Goal: Information Seeking & Learning: Find specific page/section

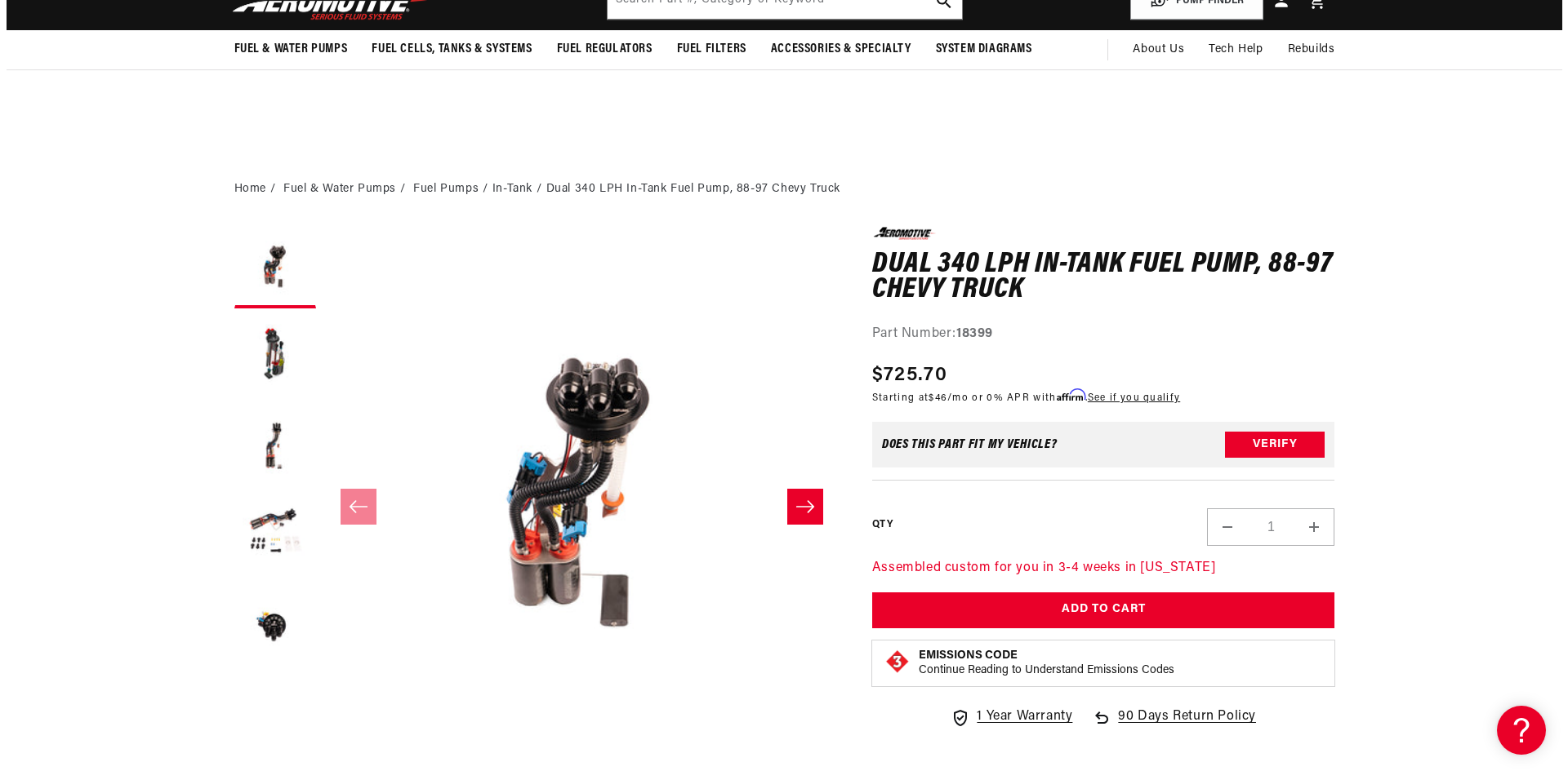
scroll to position [571, 0]
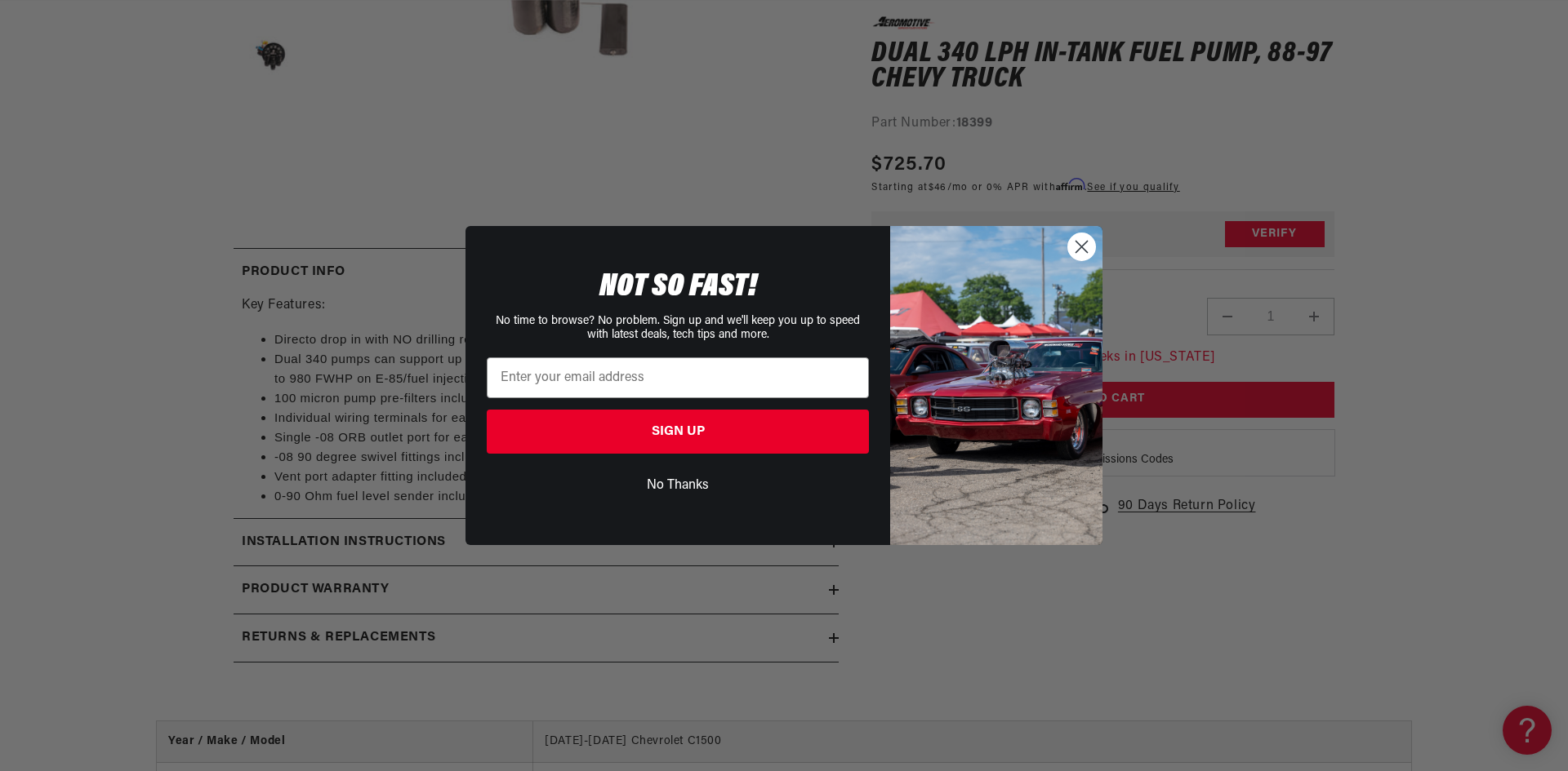
click at [1076, 239] on circle "Close dialog" at bounding box center [1081, 247] width 27 height 27
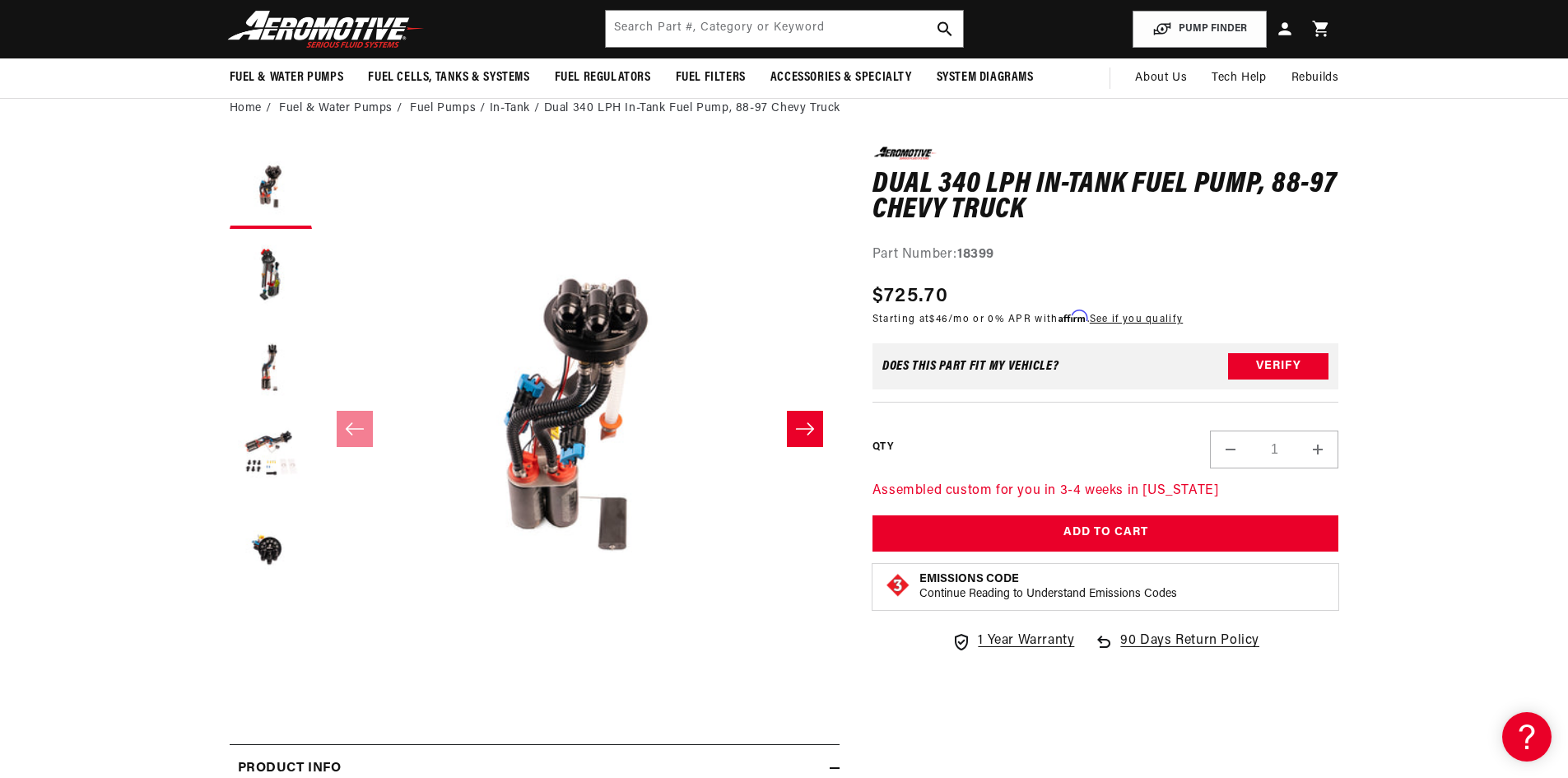
scroll to position [0, 651]
click at [459, 103] on link "Fuel Pumps" at bounding box center [442, 108] width 65 height 19
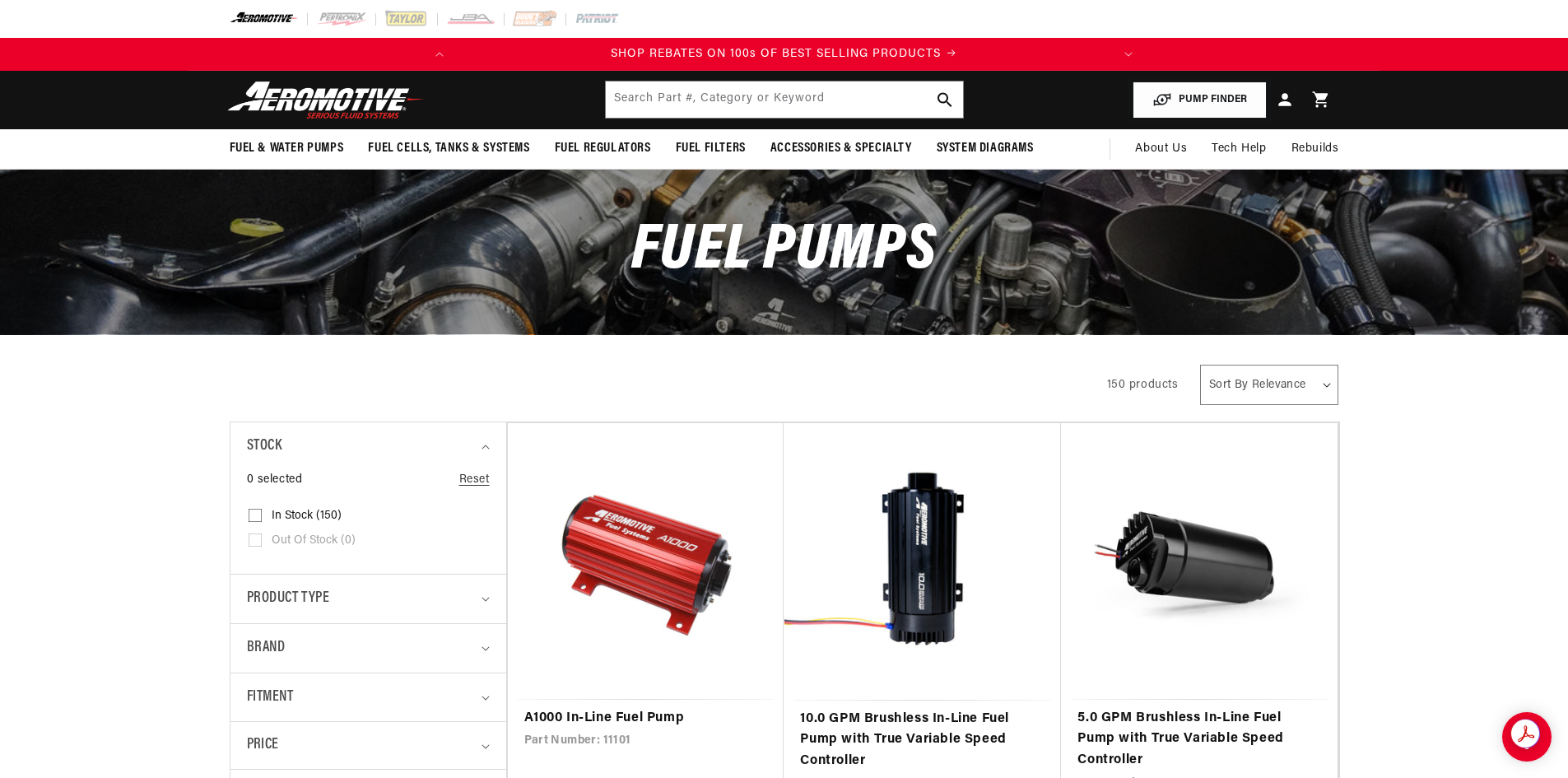
click at [1219, 98] on button "PUMP FINDER" at bounding box center [1199, 101] width 134 height 37
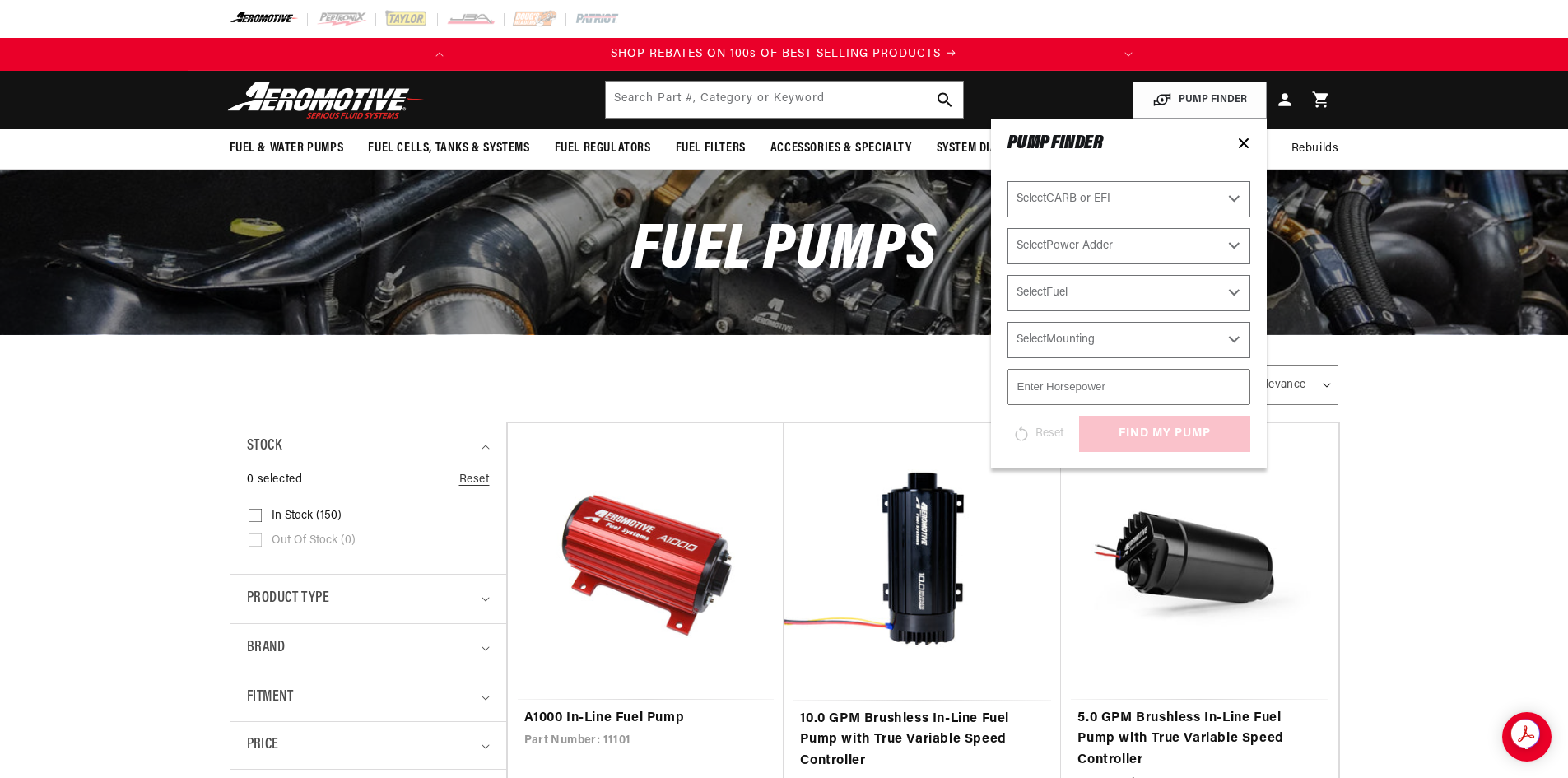
click at [1180, 208] on select "Select CARB or EFI Carbureted Fuel Injected" at bounding box center [1128, 199] width 243 height 36
select select "Fuel-Injected"
click at [1007, 182] on select "Select CARB or EFI Carbureted Fuel Injected" at bounding box center [1128, 199] width 243 height 36
select select "Fuel-Injected"
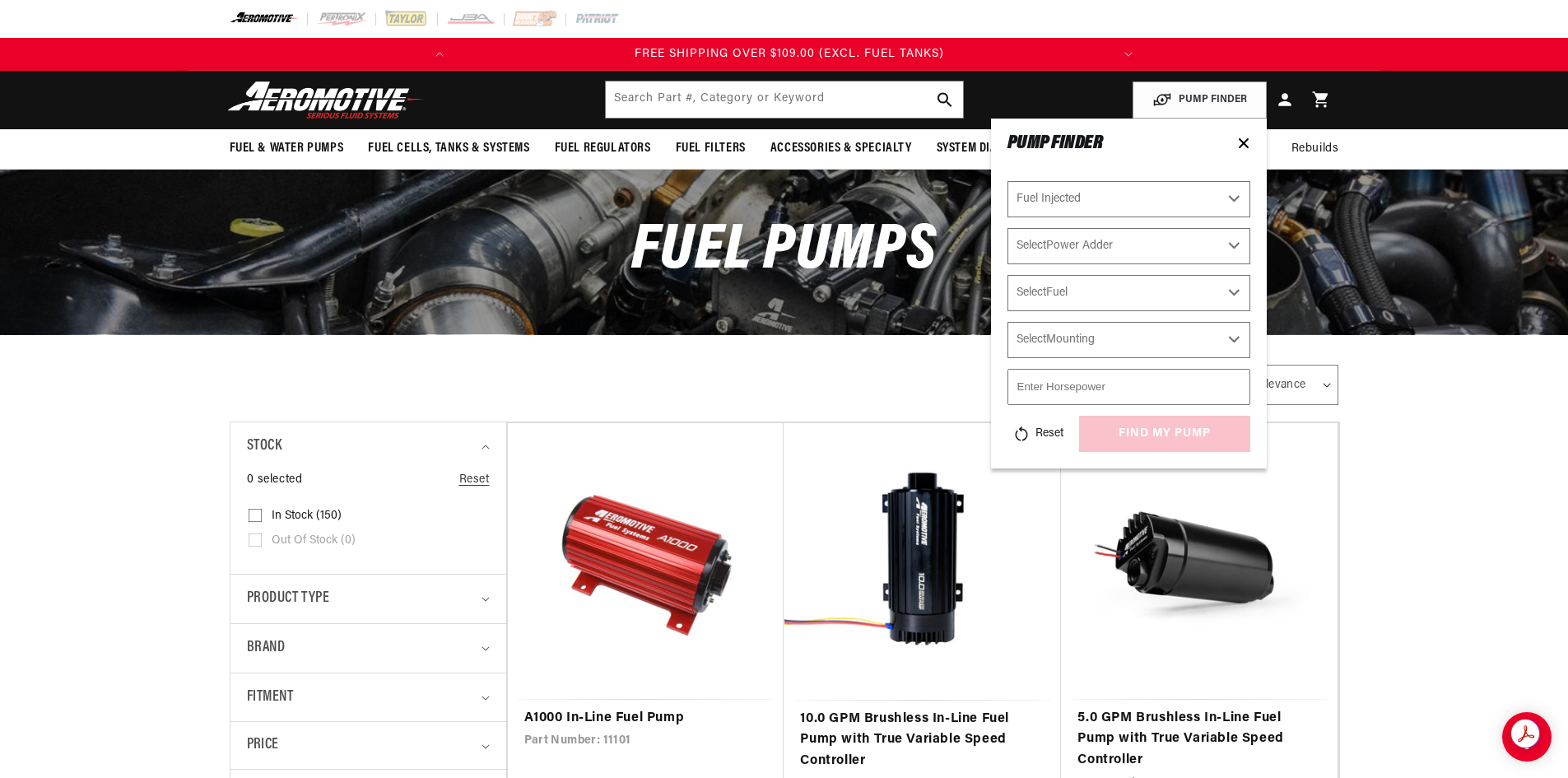
click at [1158, 242] on select "Select Power Adder No - Naturally Aspirated Yes - Forced Induction" at bounding box center [1128, 246] width 243 height 36
select select "No-Naturally-Aspirated"
click at [1007, 228] on select "Select Power Adder No - Naturally Aspirated Yes - Forced Induction" at bounding box center [1128, 246] width 243 height 36
select select "No-Naturally-Aspirated"
click at [1127, 291] on select "Select Fuel E85 Gas" at bounding box center [1128, 293] width 243 height 36
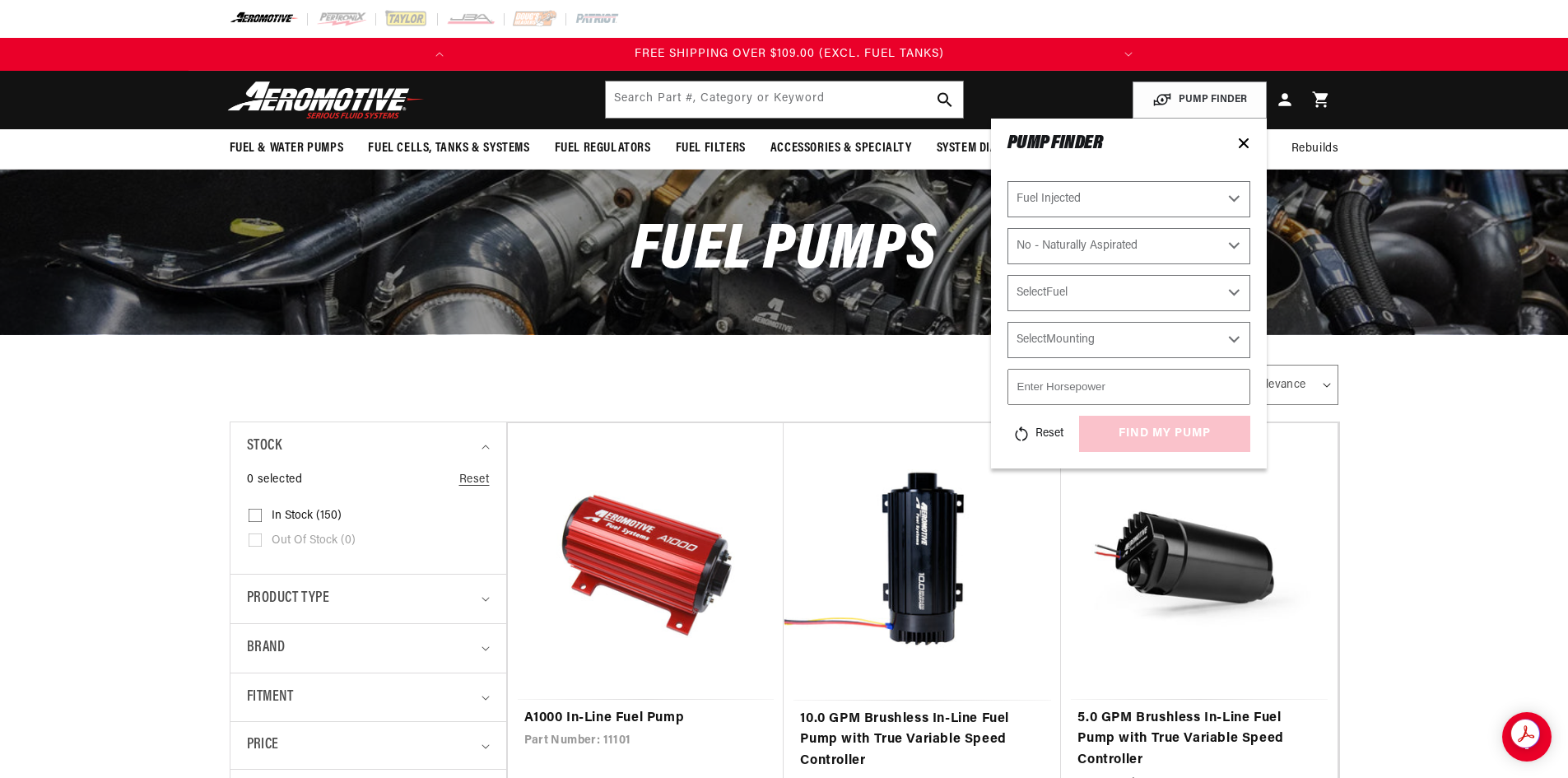
select select "E85"
click at [1007, 275] on select "Select Fuel E85 Gas" at bounding box center [1128, 293] width 243 height 36
select select "E85"
click at [1086, 344] on select "Select Mounting External In-Tank" at bounding box center [1128, 340] width 243 height 36
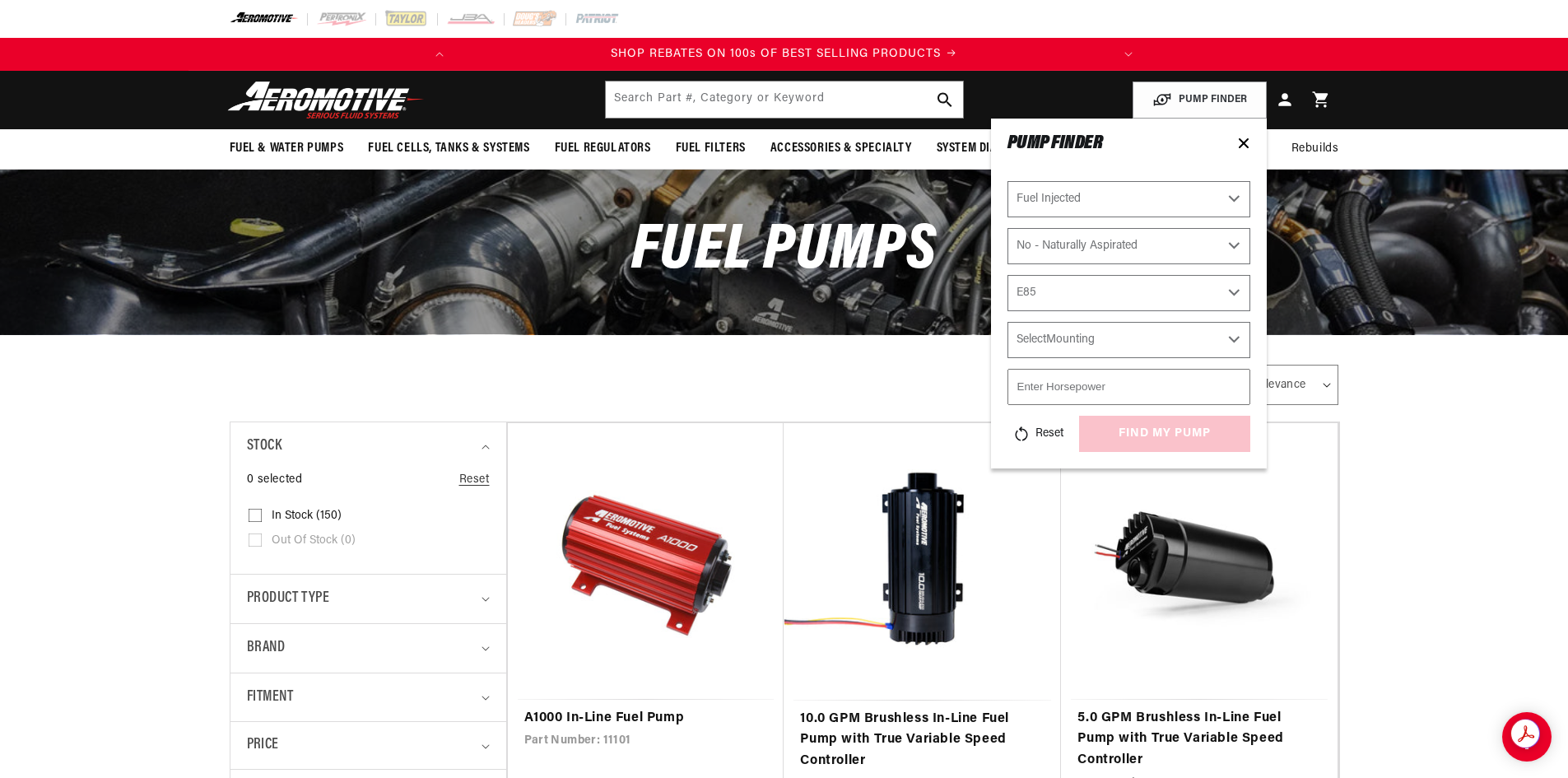
select select "In-Tank"
click at [1007, 322] on select "Select Mounting External In-Tank" at bounding box center [1128, 340] width 243 height 36
select select "In-Tank"
click at [1094, 392] on input "number" at bounding box center [1128, 387] width 243 height 36
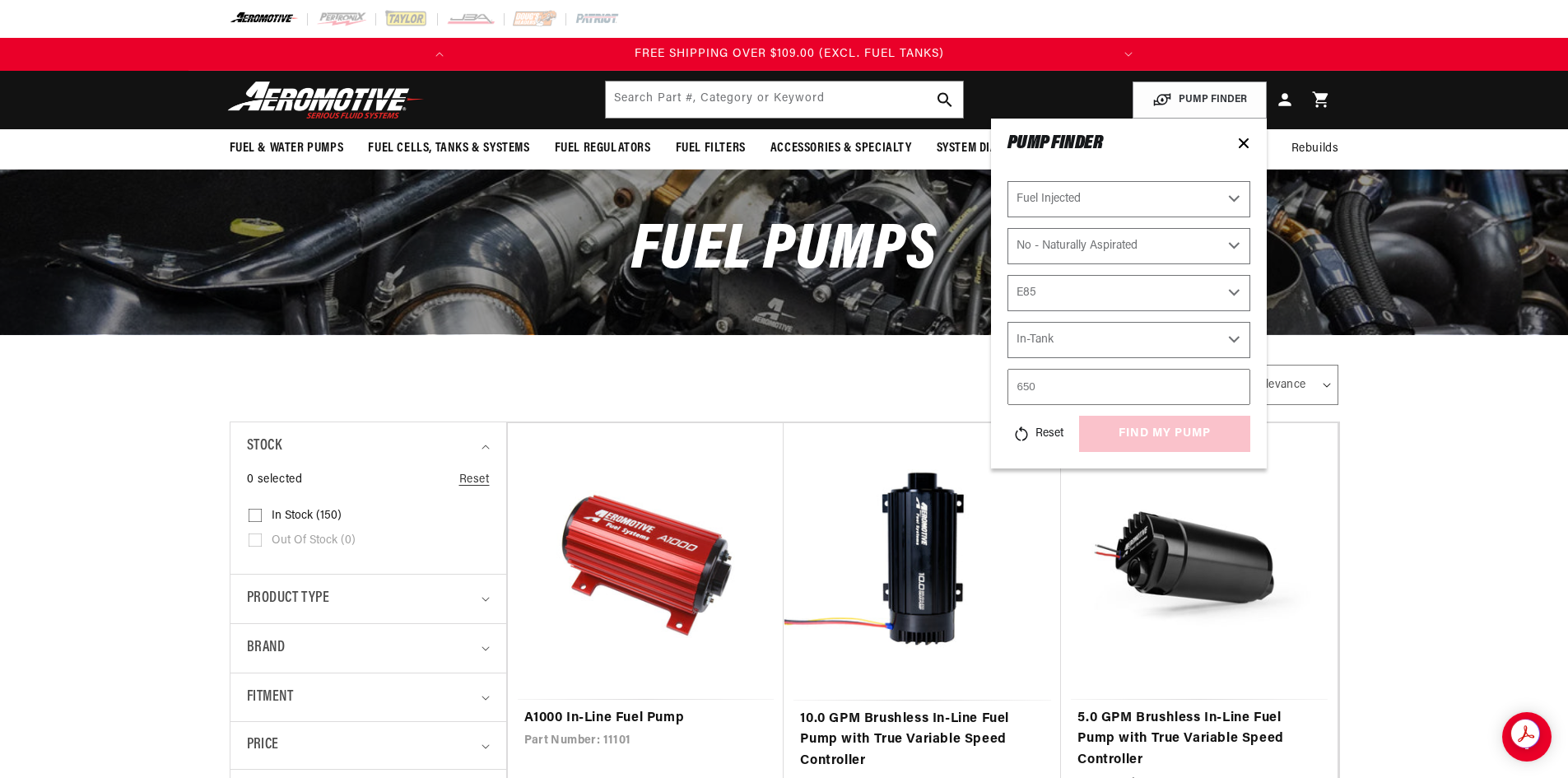
type input "650"
click at [1118, 340] on select "Select Mounting External In-Tank" at bounding box center [1128, 340] width 243 height 36
click at [1140, 435] on button "find my pump" at bounding box center [1164, 434] width 171 height 37
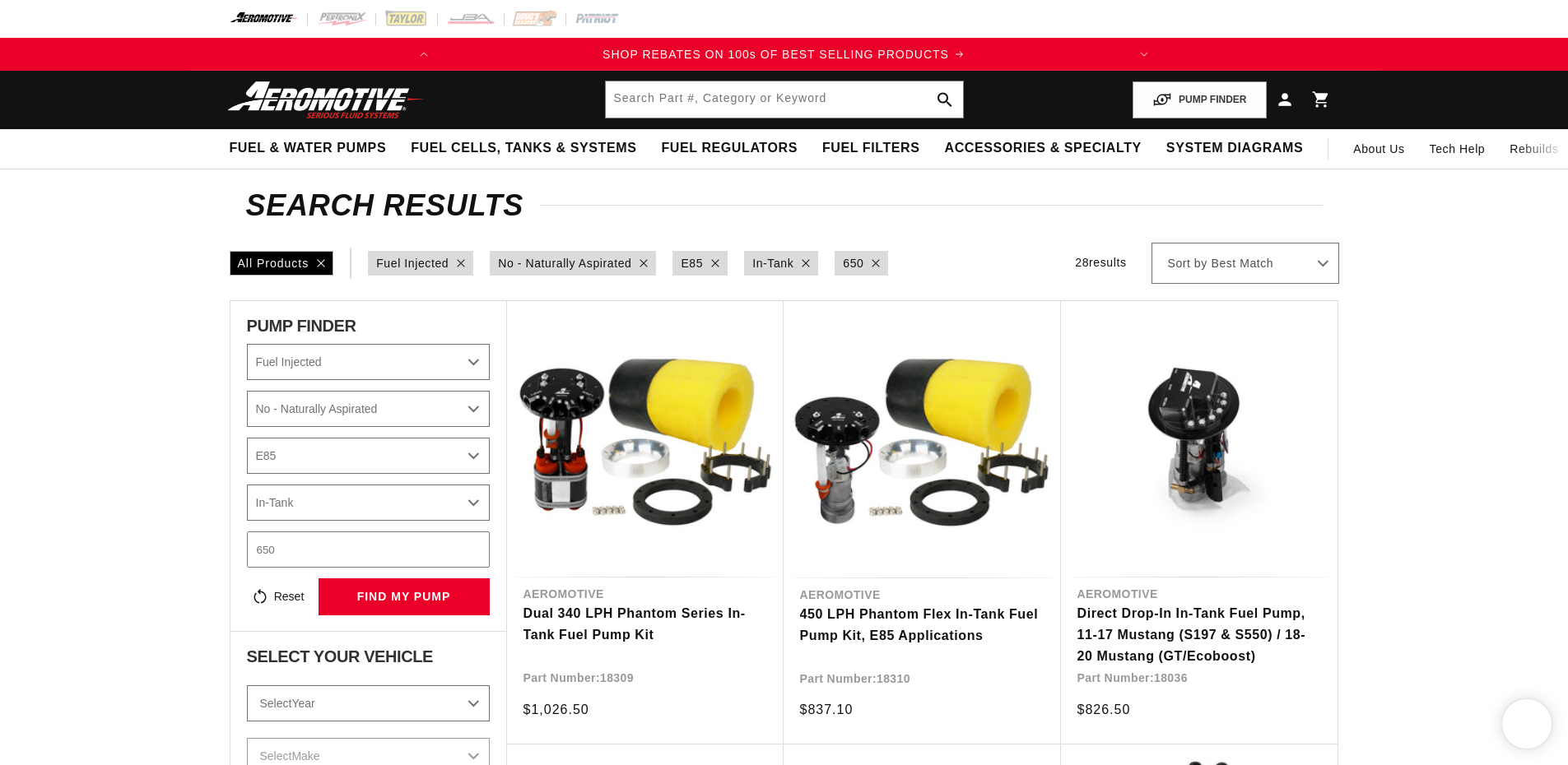
select select "Fuel-Injected"
select select "No-Naturally-Aspirated"
select select "E85"
select select "In-Tank"
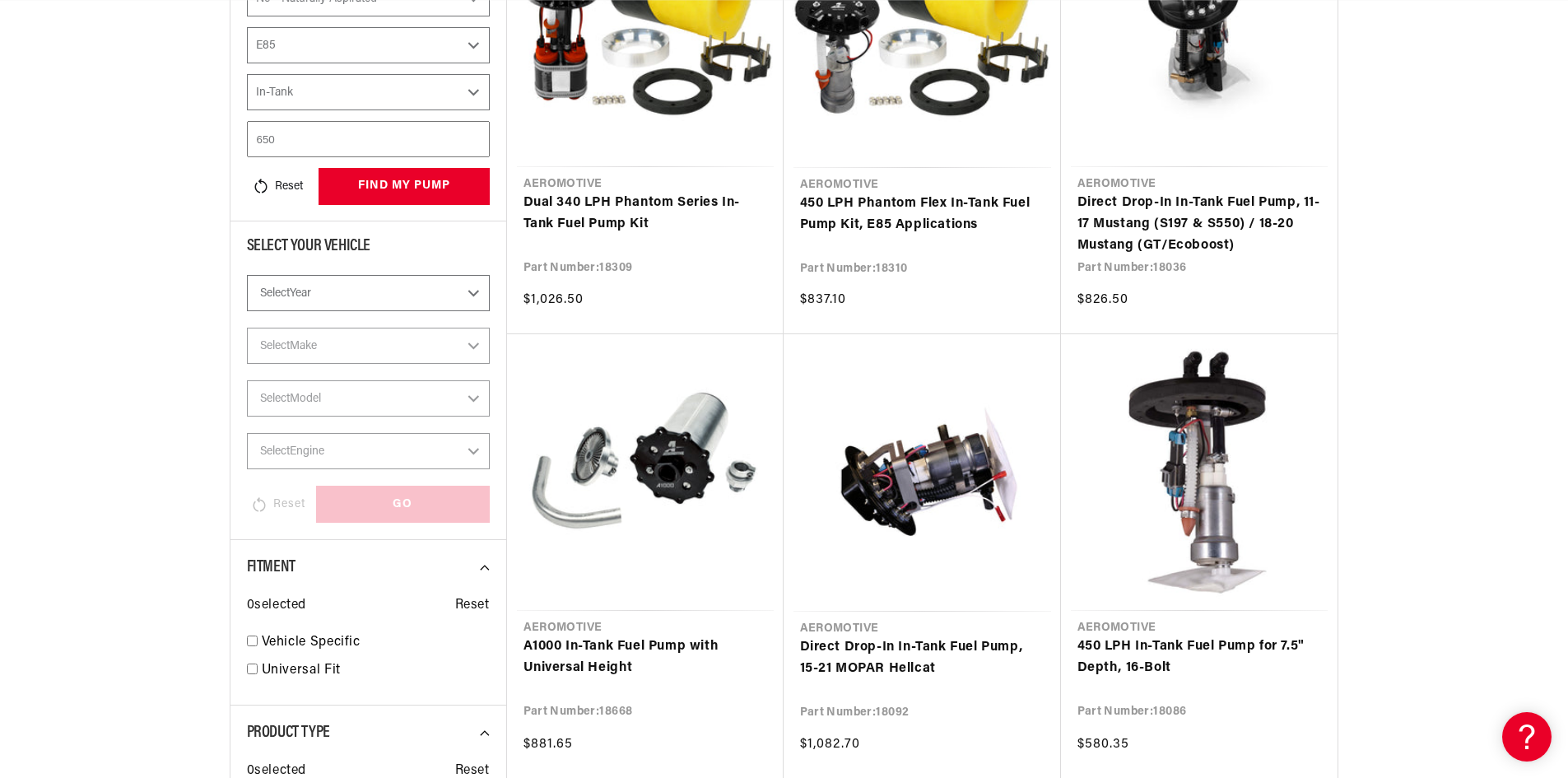
scroll to position [412, 0]
click at [419, 283] on select "Select Year 2023 2022 2021 2020 2019 2018 2017 2016 2015 2014 2013 2012 2011 20…" at bounding box center [368, 292] width 243 height 36
select select "1989"
click at [247, 274] on select "Select Year 2023 2022 2021 2020 2019 2018 2017 2016 2015 2014 2013 2012 2011 20…" at bounding box center [368, 292] width 243 height 36
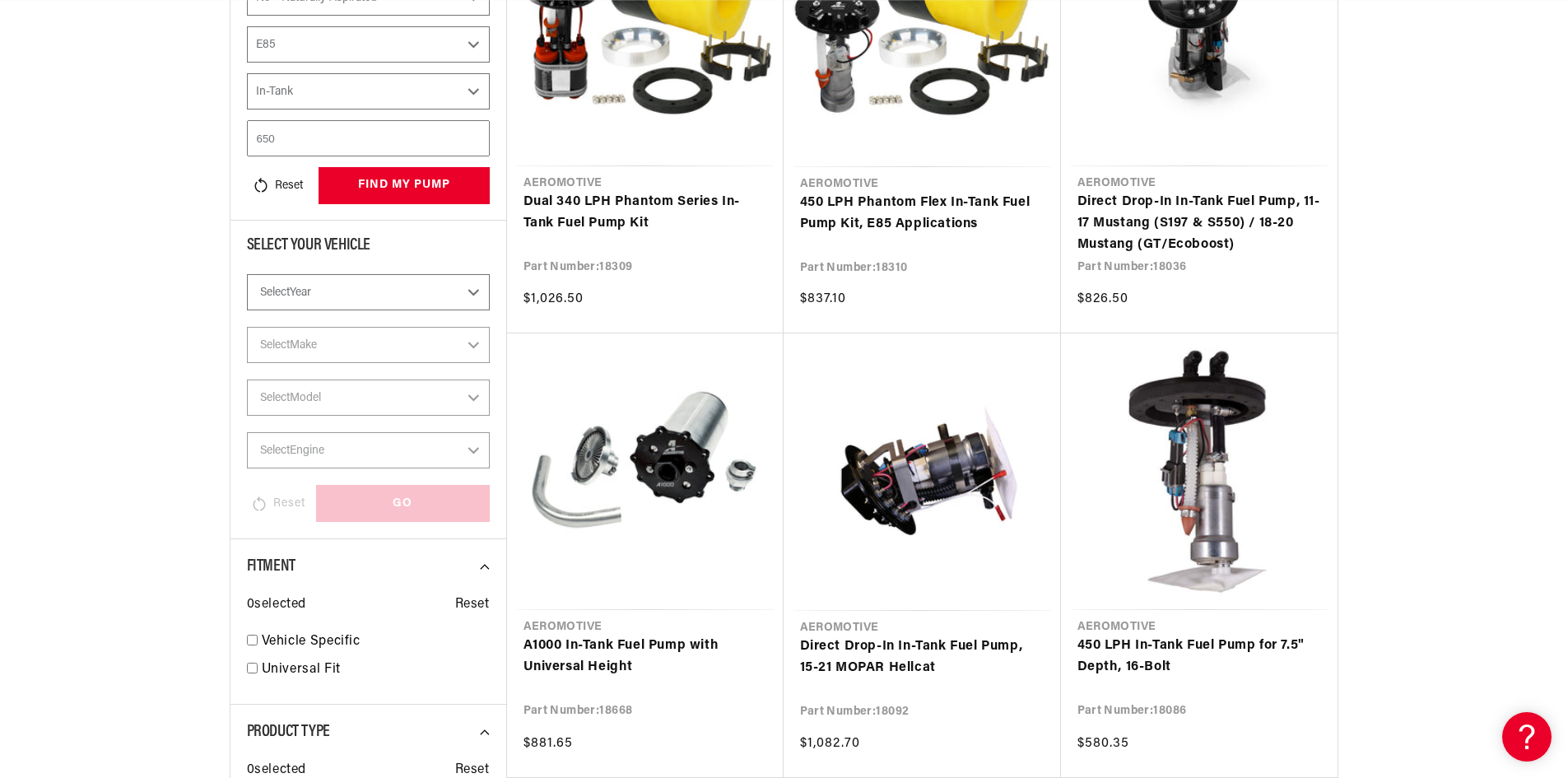
select select "1989"
select select "Fuel-Injected"
select select "No-Naturally-Aspirated"
select select "E85"
select select "In-Tank"
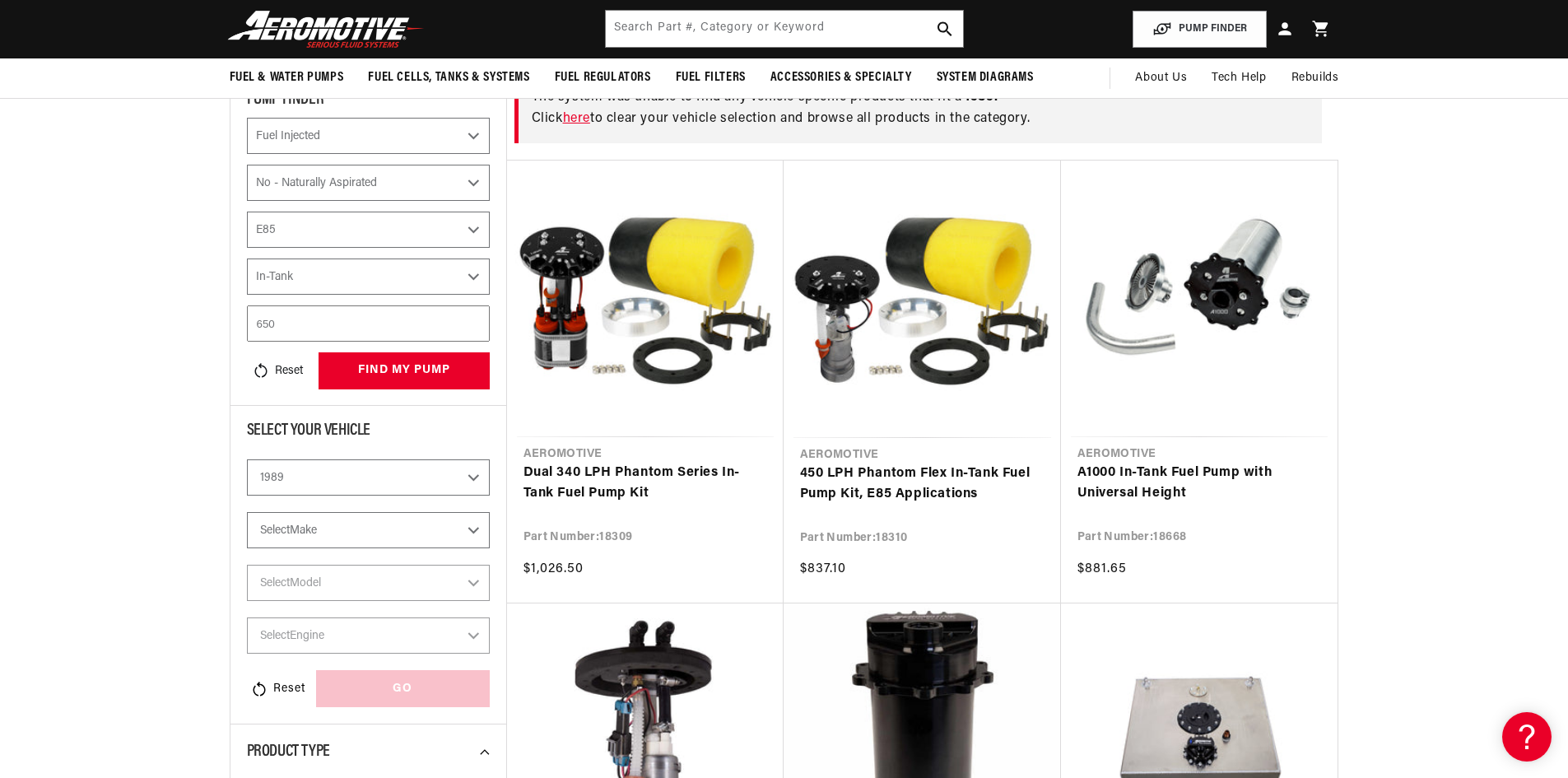
click at [423, 538] on select "Select Make Chevrolet Ford GMC Honda Mazda Mitsubishi Nissan Pontiac Toyota" at bounding box center [368, 530] width 243 height 36
select select "Chevrolet"
click at [247, 512] on select "Select Make Chevrolet Ford GMC Honda Mazda Mitsubishi Nissan Pontiac Toyota" at bounding box center [368, 530] width 243 height 36
select select "Chevrolet"
select select "Fuel-Injected"
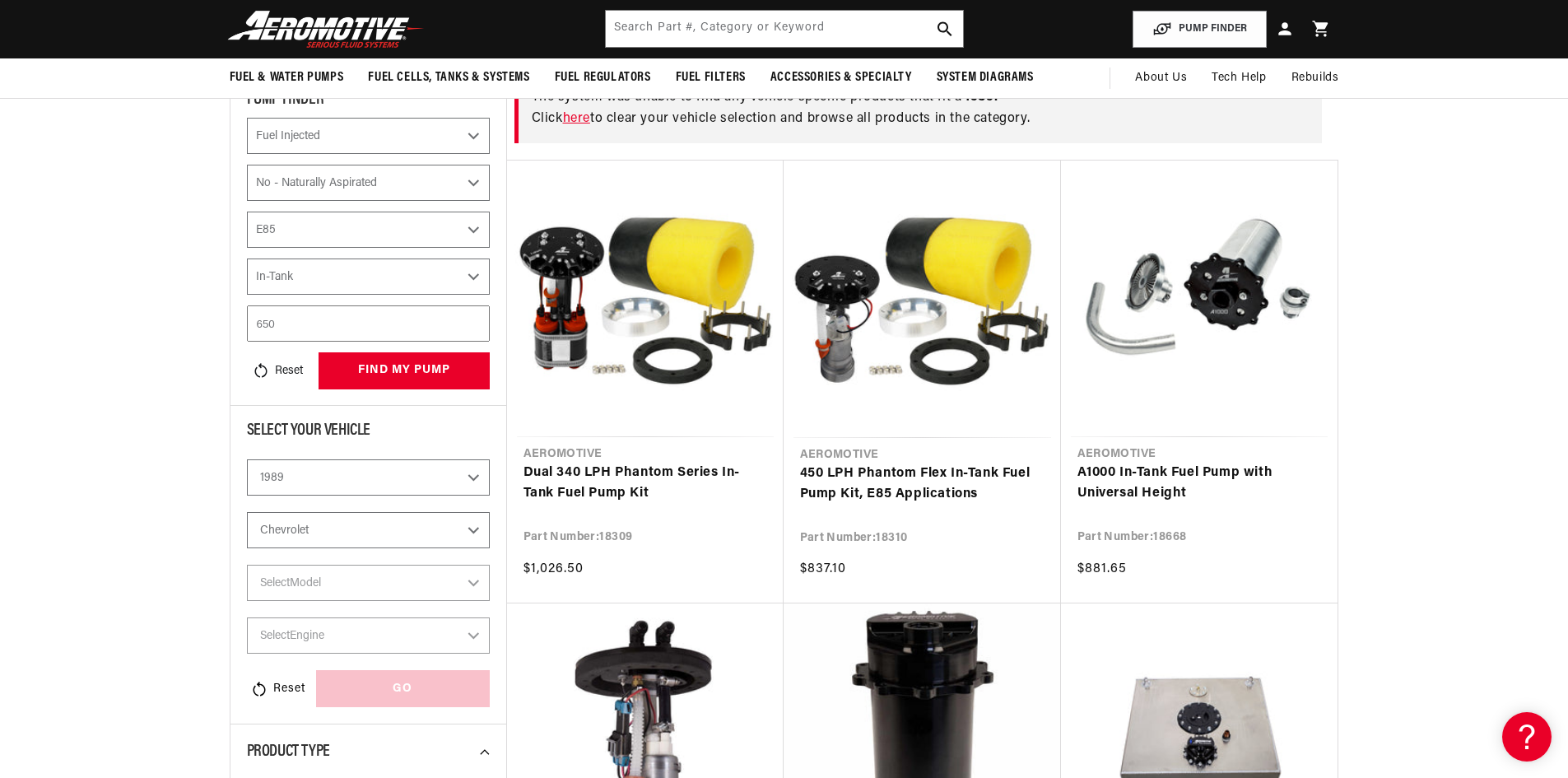
select select "No-Naturally-Aspirated"
select select "E85"
select select "In-Tank"
click at [400, 587] on select "Select Model C1500 C2500 Camaro Corvette K1500 K2500 S10 S10 Blazer" at bounding box center [368, 583] width 243 height 36
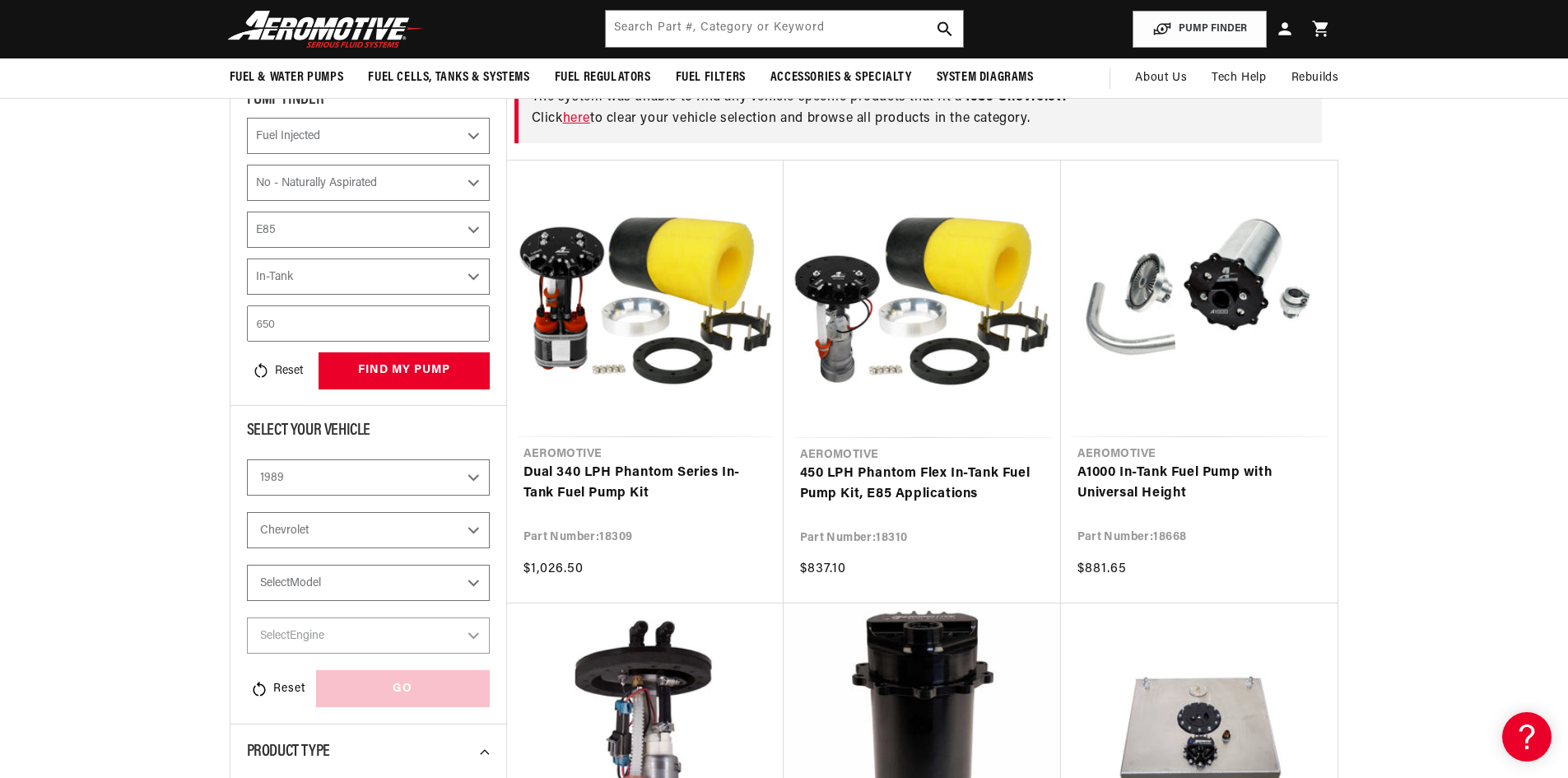
select select "C1500"
click at [247, 565] on select "Select Model C1500 C2500 Camaro Corvette K1500 K2500 S10 S10 Blazer" at bounding box center [368, 583] width 243 height 36
select select "C1500"
select select "Fuel-Injected"
select select "No-Naturally-Aspirated"
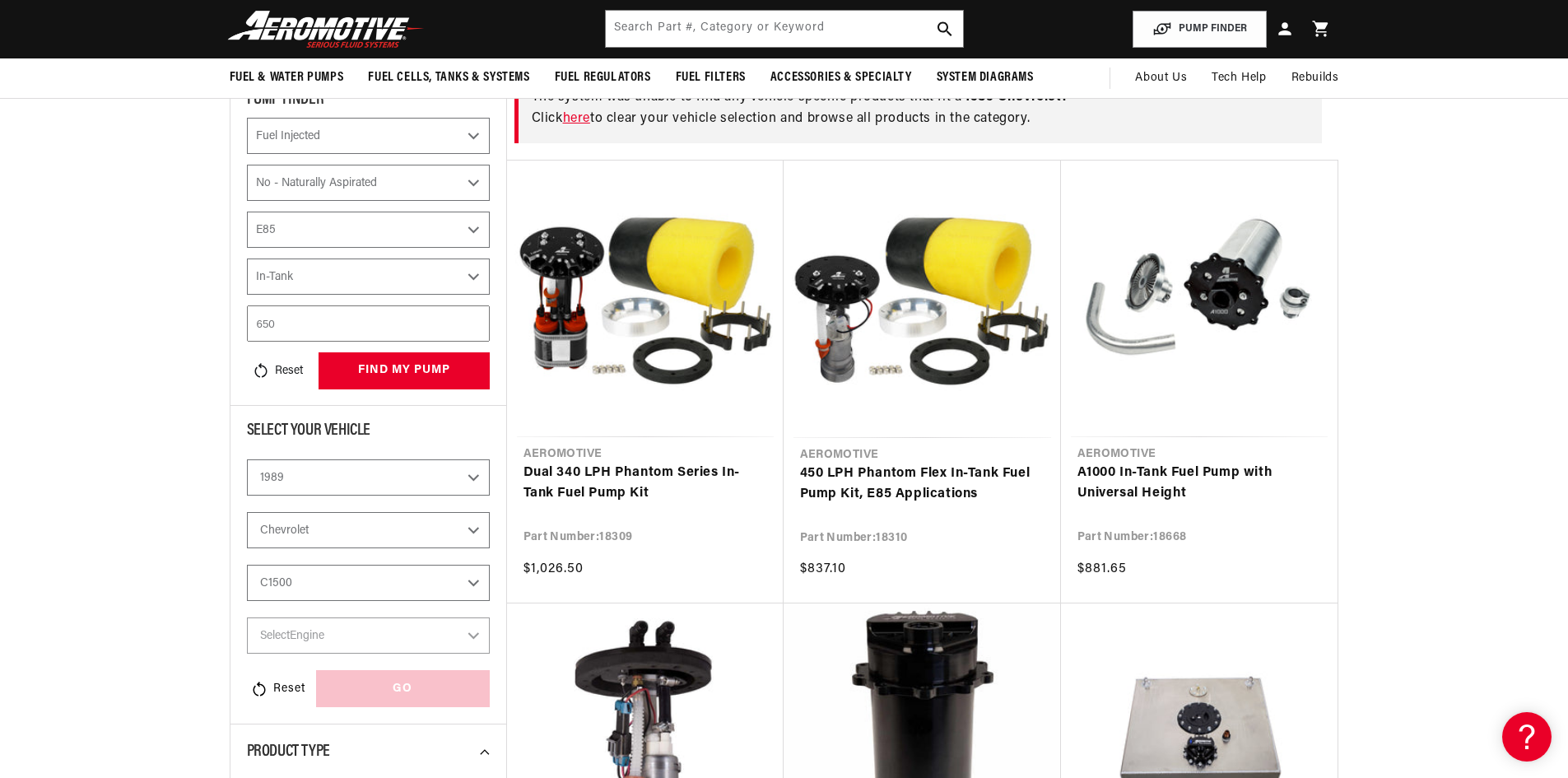
select select "E85"
select select "In-Tank"
click at [422, 638] on select "Select Engine 4.1L 4.3L 5.0L 5.7L" at bounding box center [368, 635] width 243 height 36
select select "5.0L"
click at [247, 618] on select "Select Engine 4.1L 4.3L 5.0L 5.7L" at bounding box center [368, 635] width 243 height 36
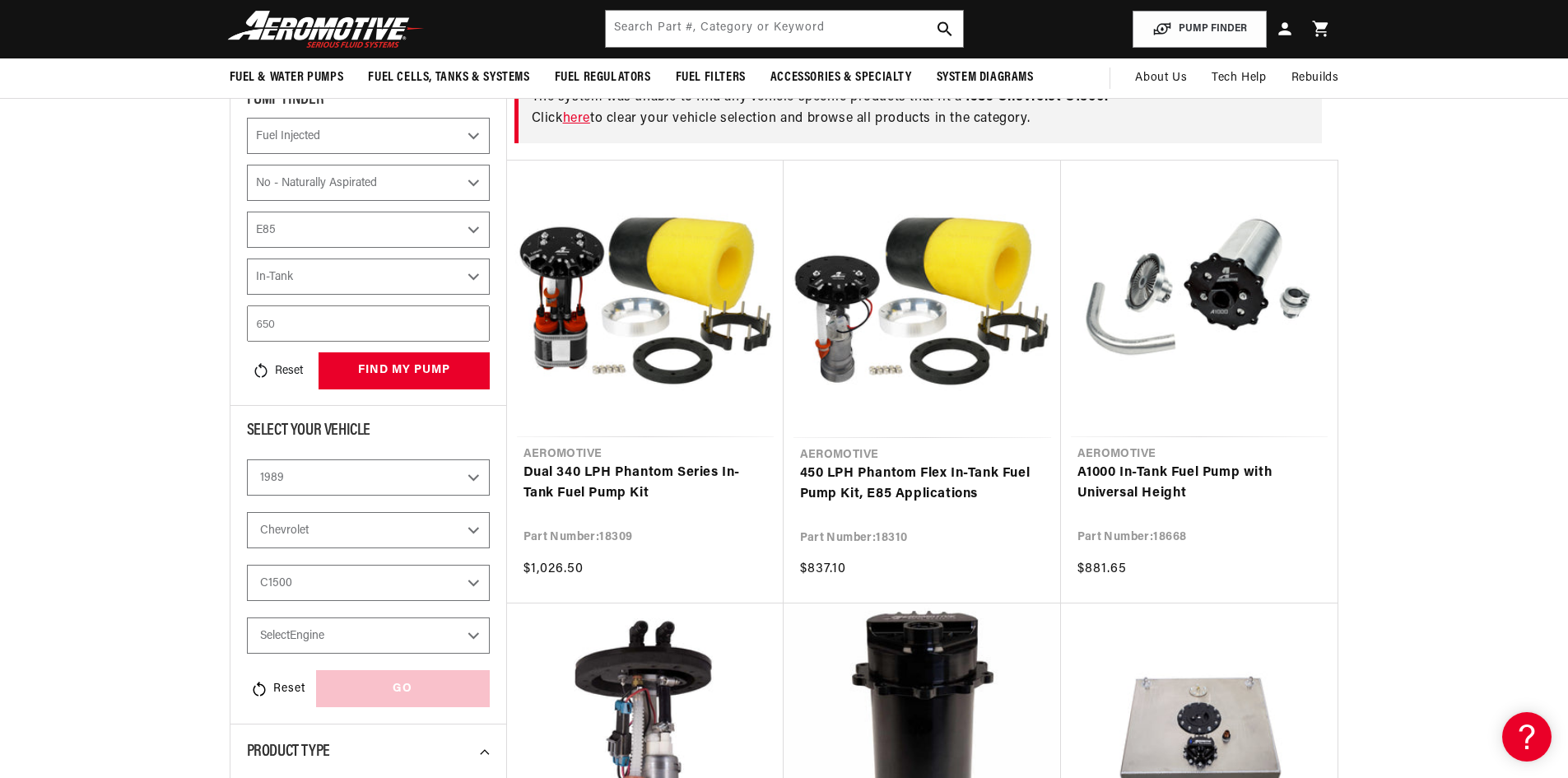
select select "5.0L"
select select "CarbOrEFI"
select select "PowerAdder"
select select "Fuel"
select select "Mounting"
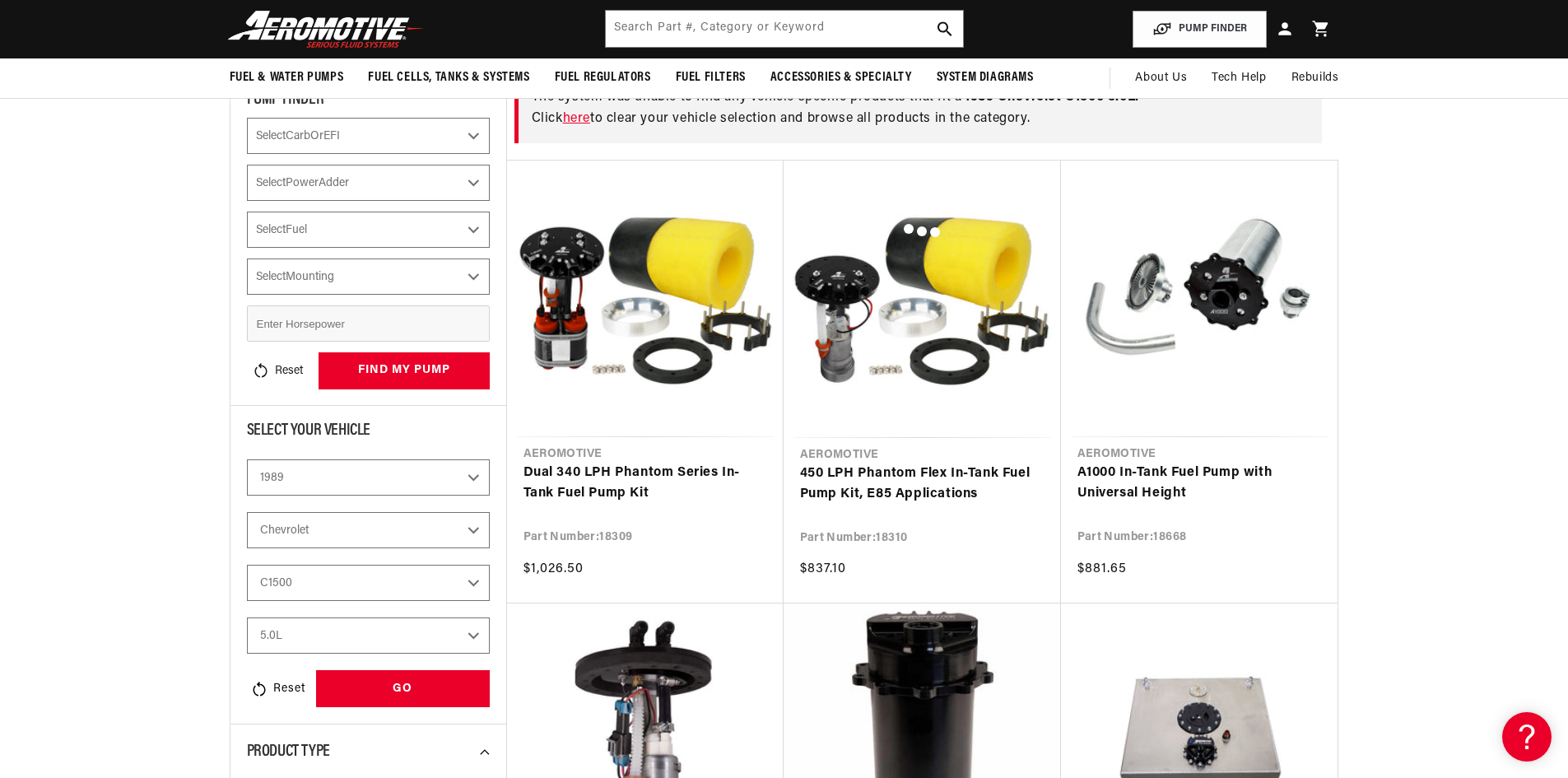
select select "Fuel-Injected"
select select "No-Naturally-Aspirated"
select select "E85"
select select "In-Tank"
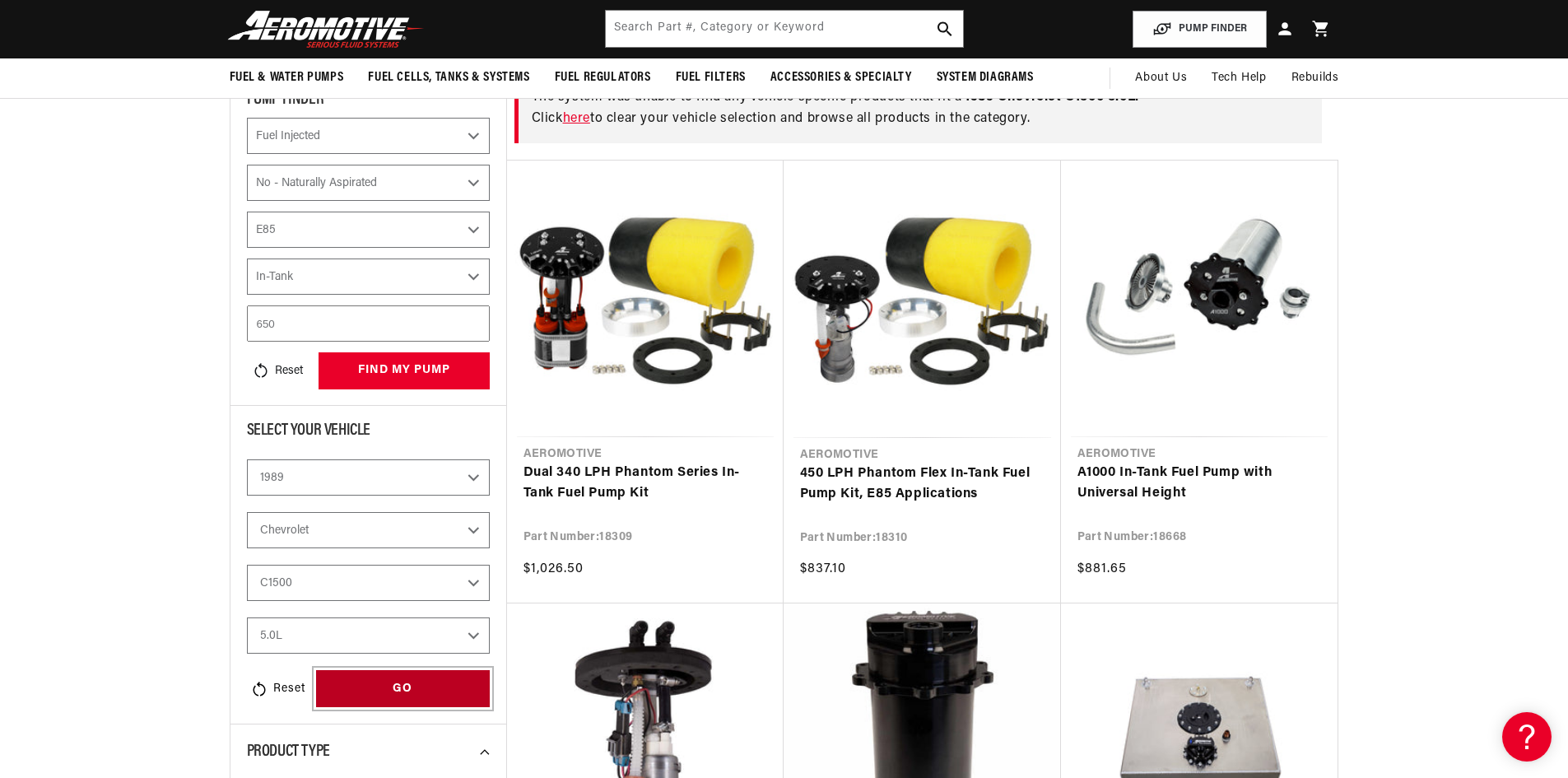
click at [402, 690] on div "GO" at bounding box center [403, 689] width 174 height 37
select select "Fuel-Injected"
select select "No-Naturally-Aspirated"
select select "E85"
select select "In-Tank"
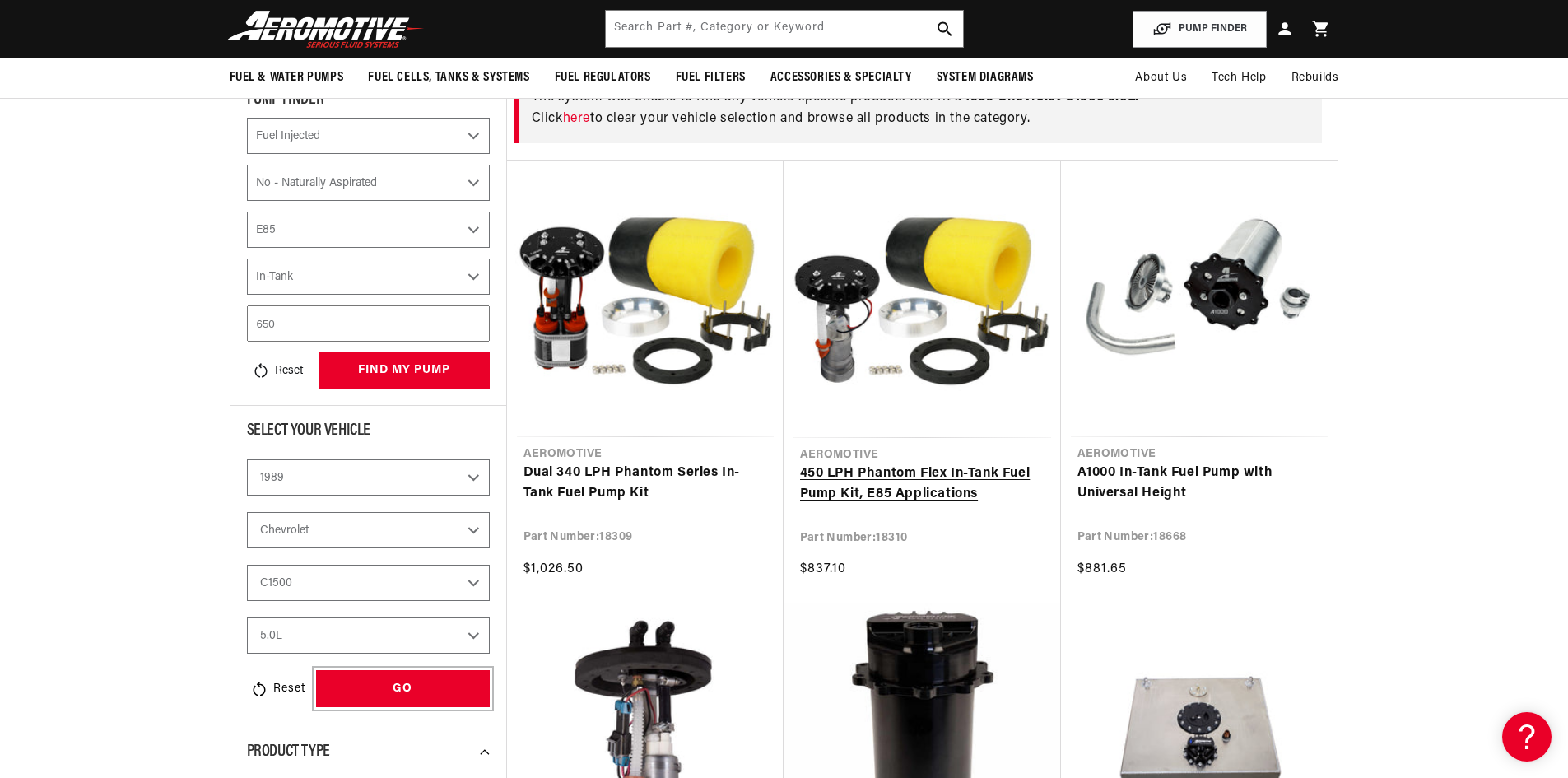
scroll to position [0, 0]
click at [271, 371] on button "Reset" at bounding box center [277, 370] width 60 height 36
select select "CarbOrEFI"
select select "PowerAdder"
select select "Fuel"
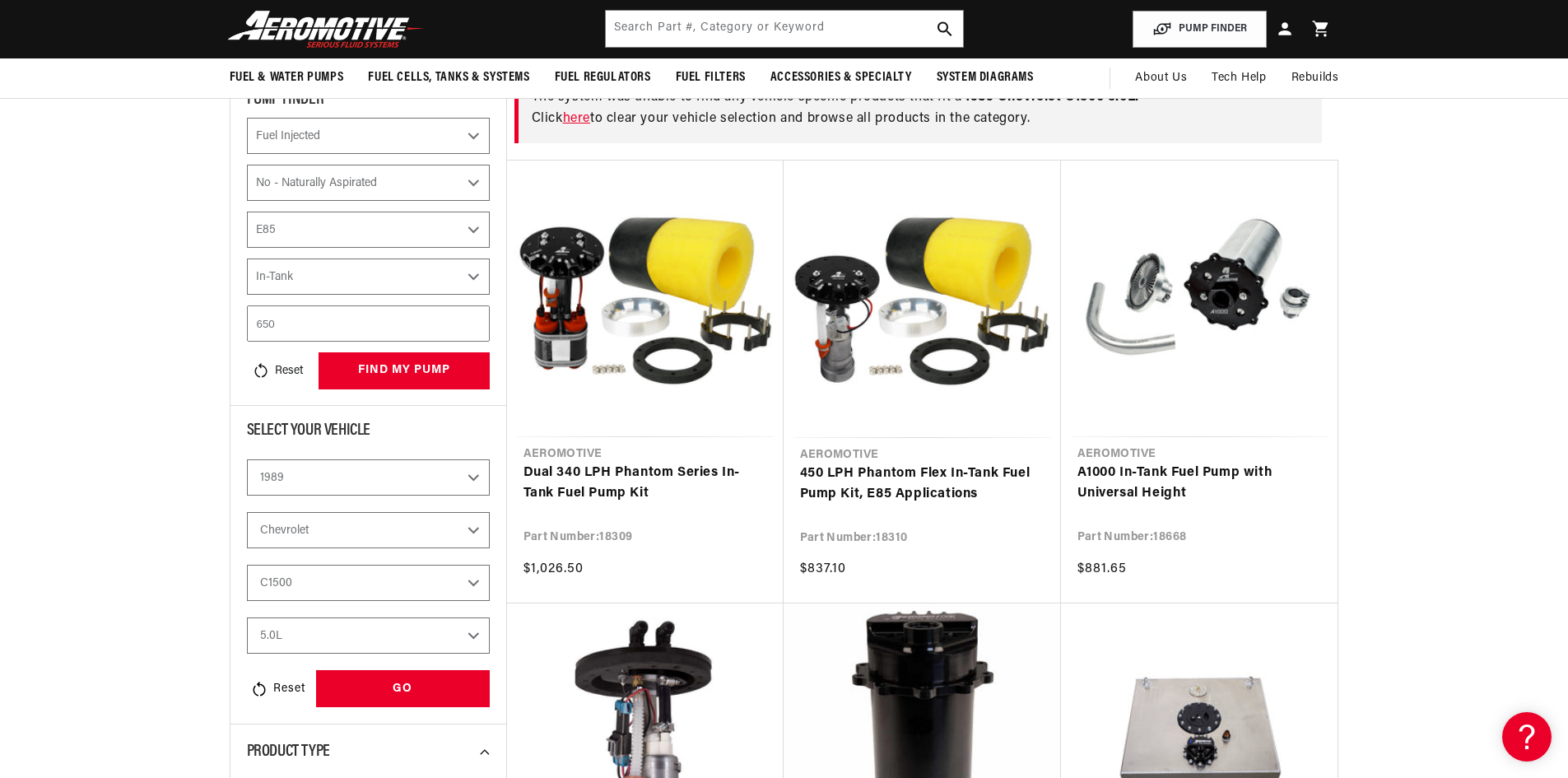
select select "Mounting"
select select "CARB or EFI"
select select "Power Adder"
select select "Fuel"
select select "Mounting"
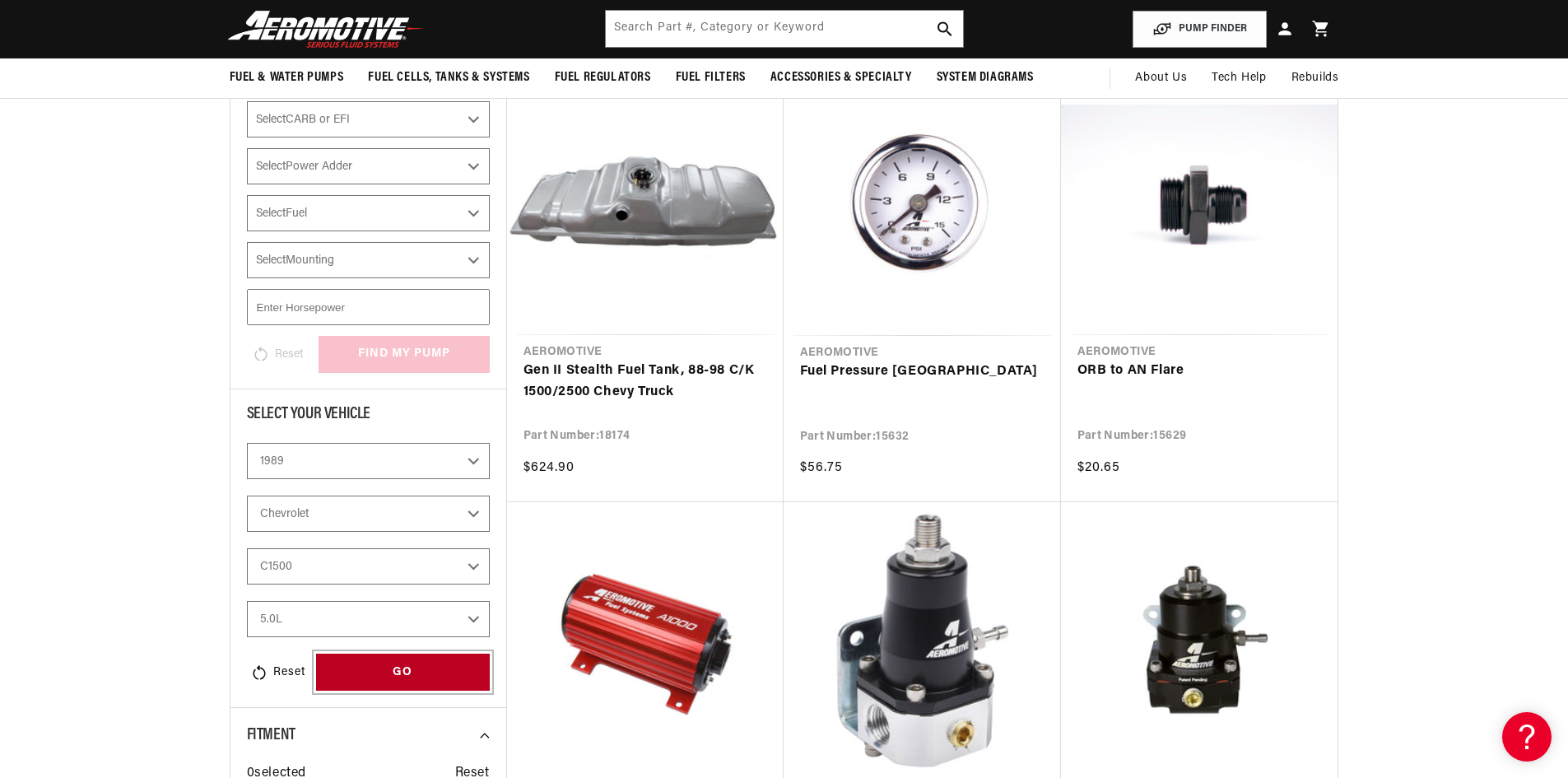
click at [400, 671] on div "GO" at bounding box center [403, 673] width 174 height 37
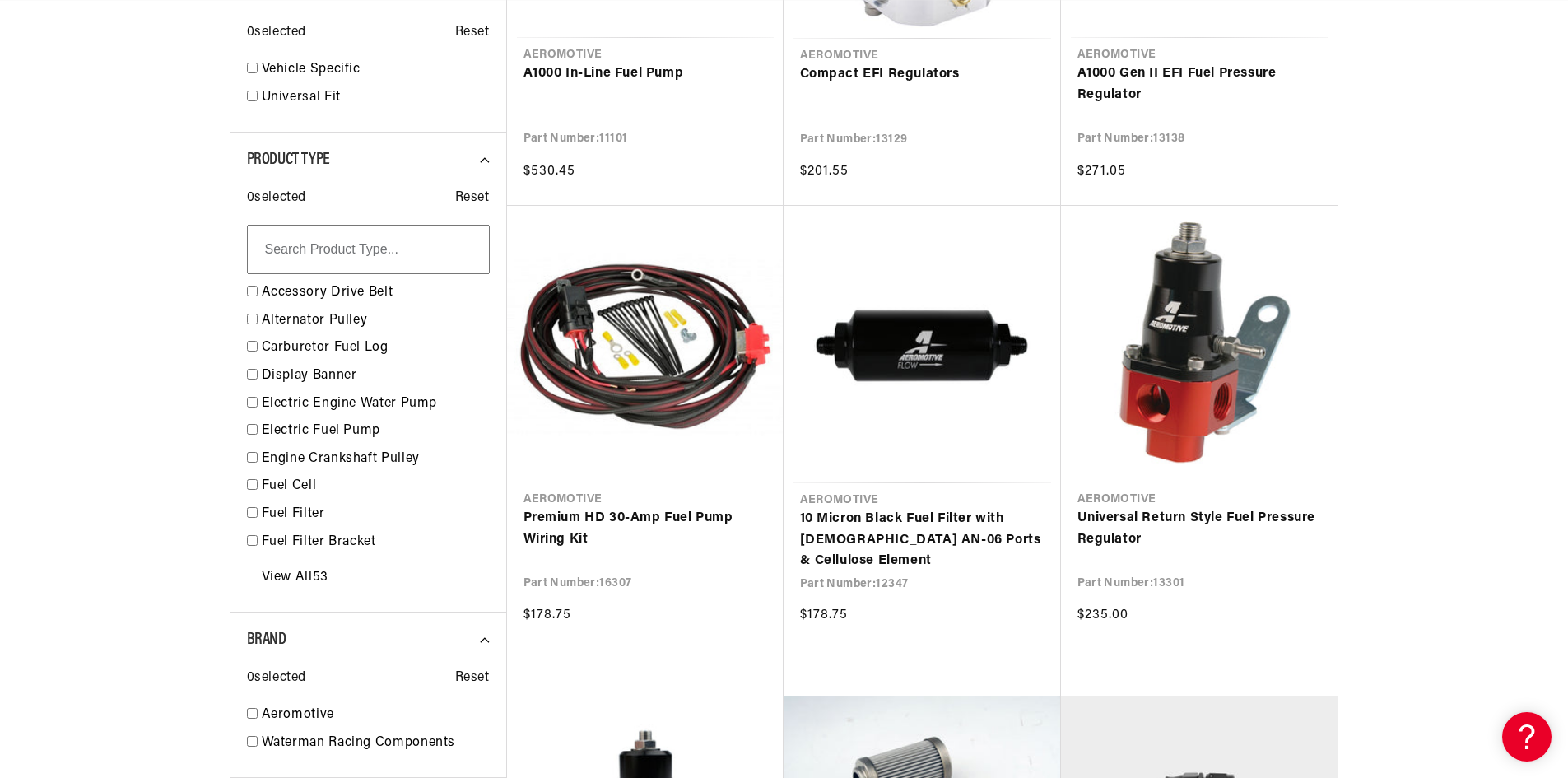
scroll to position [0, 367]
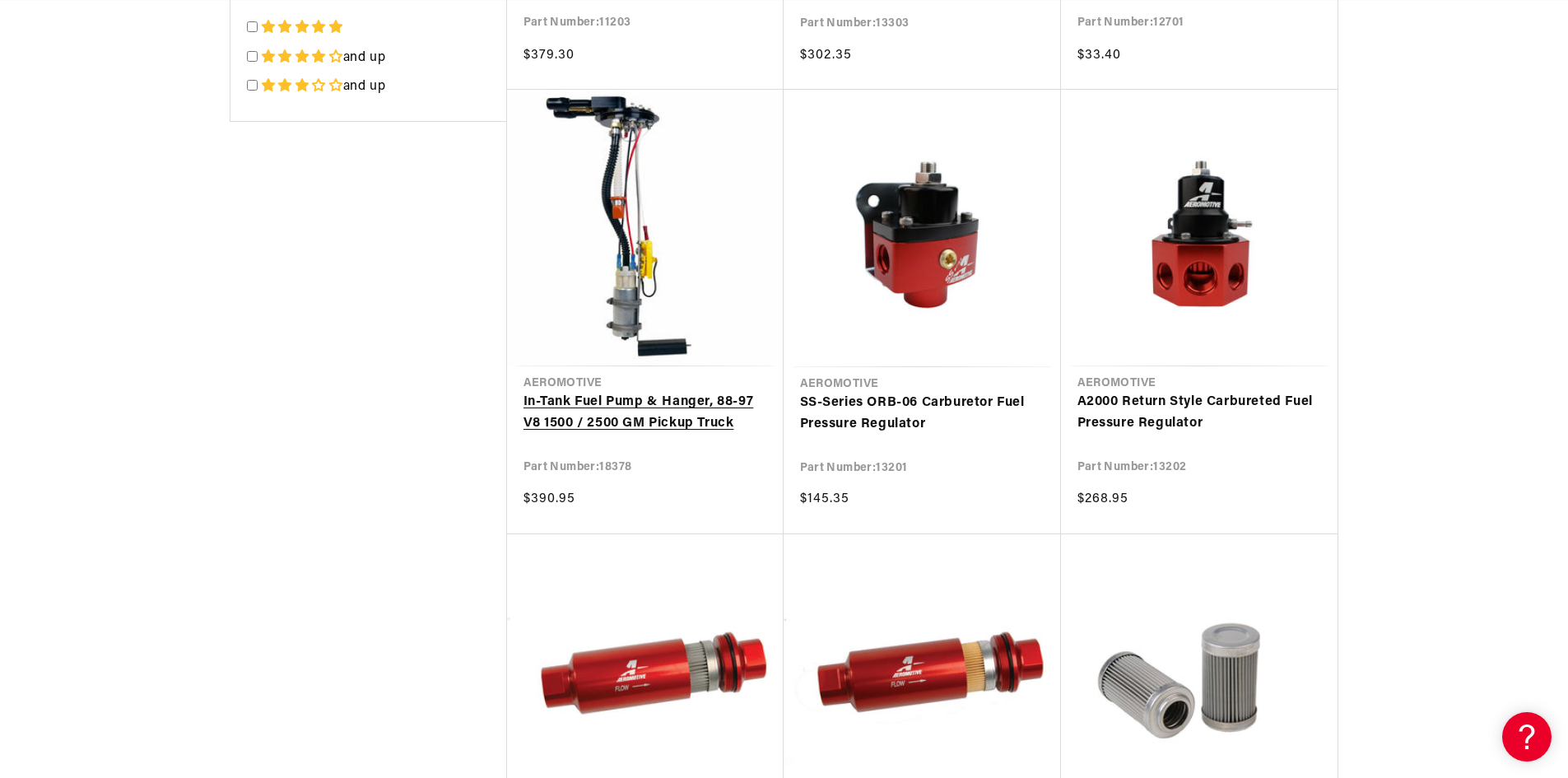
scroll to position [0, 651]
click at [707, 428] on link "In-Tank Fuel Pump & Hanger, 88-97 V8 1500 / 2500 GM Pickup Truck" at bounding box center [645, 413] width 244 height 42
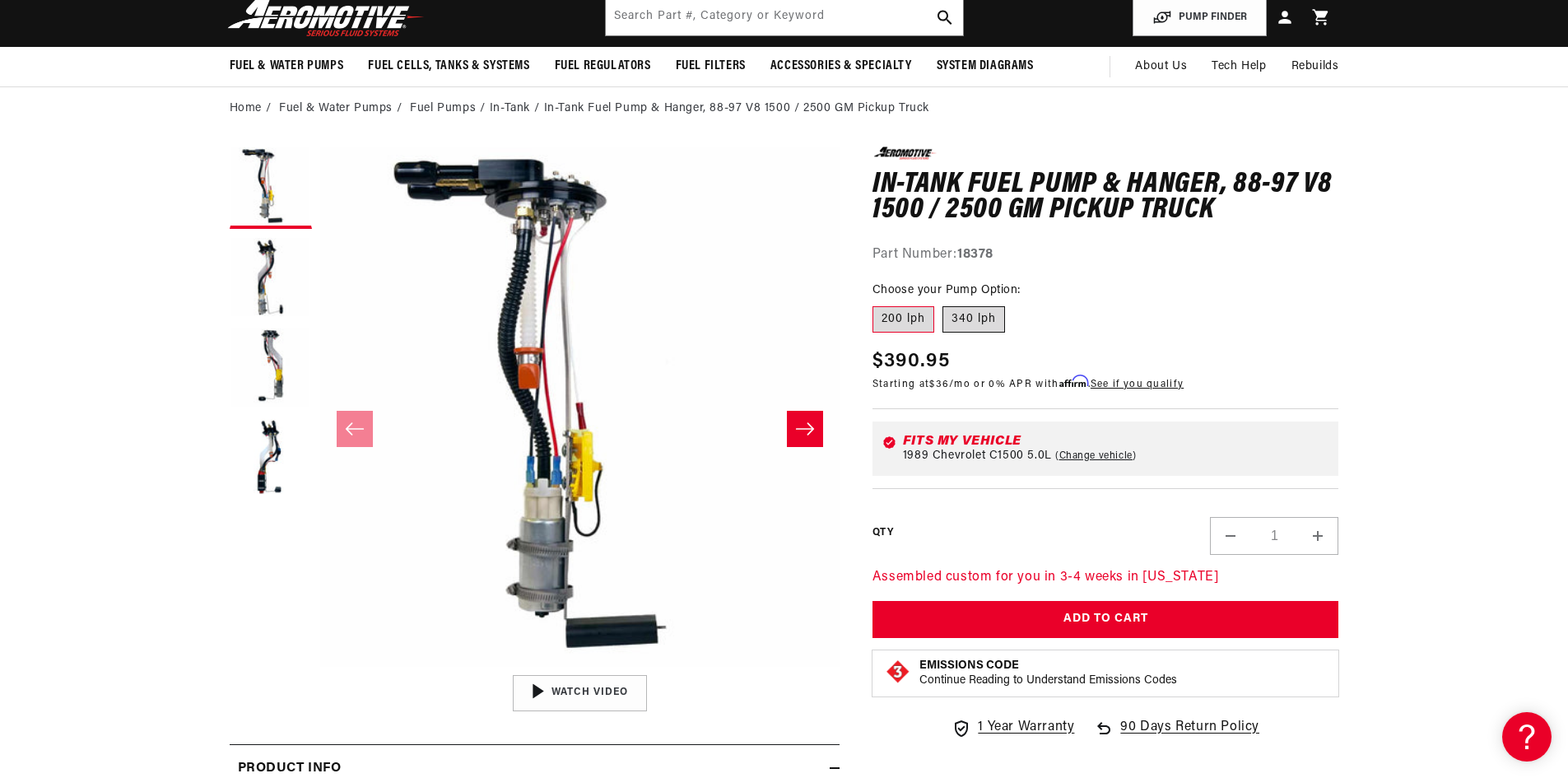
scroll to position [0, 651]
click at [985, 322] on label "340 lph" at bounding box center [974, 319] width 62 height 26
click at [944, 304] on input "340 lph" at bounding box center [943, 303] width 1 height 1
radio input "true"
click at [267, 265] on button "Load image 2 in gallery view" at bounding box center [270, 278] width 82 height 82
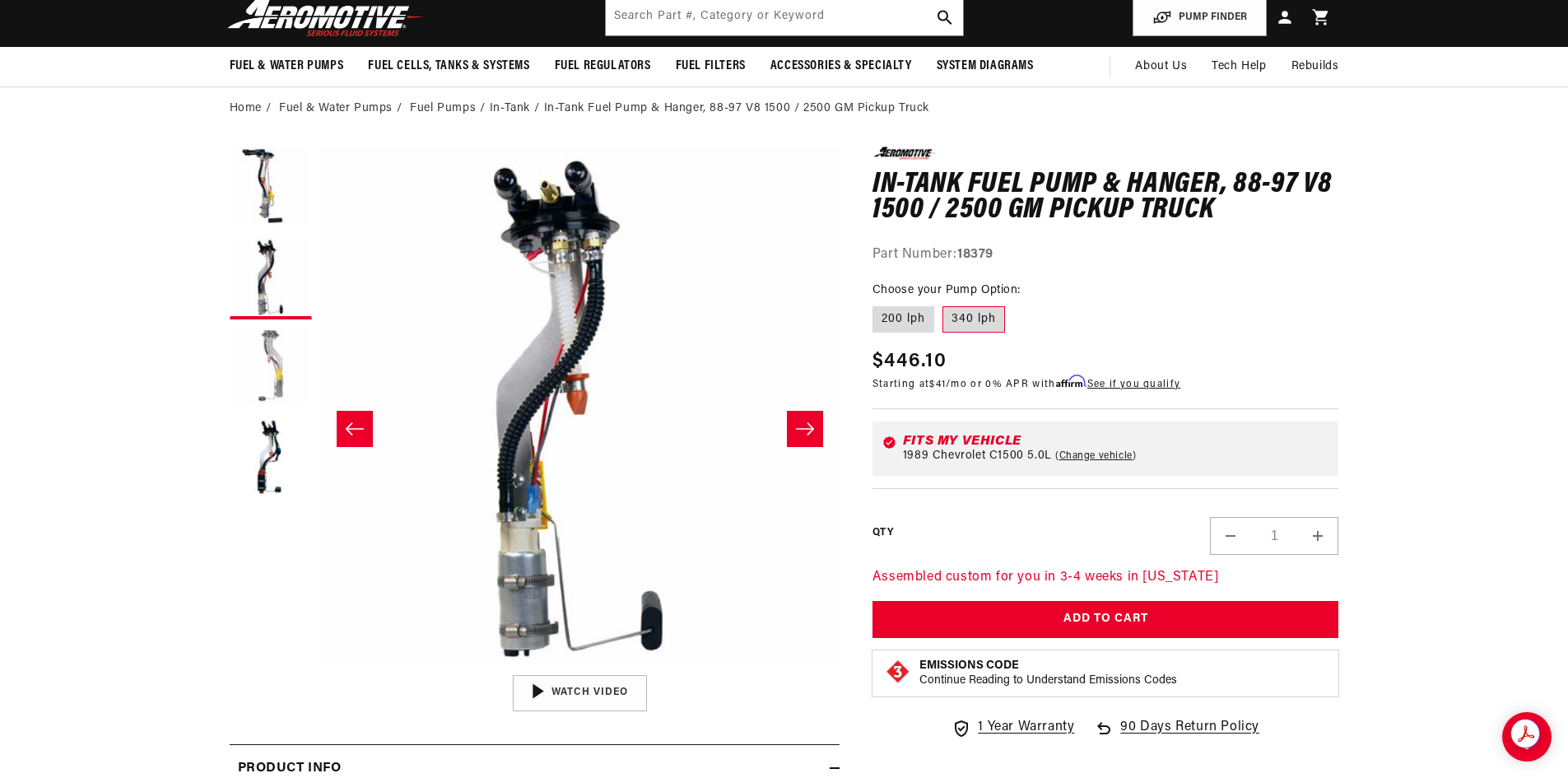
click at [281, 373] on button "Load image 3 in gallery view" at bounding box center [270, 369] width 82 height 82
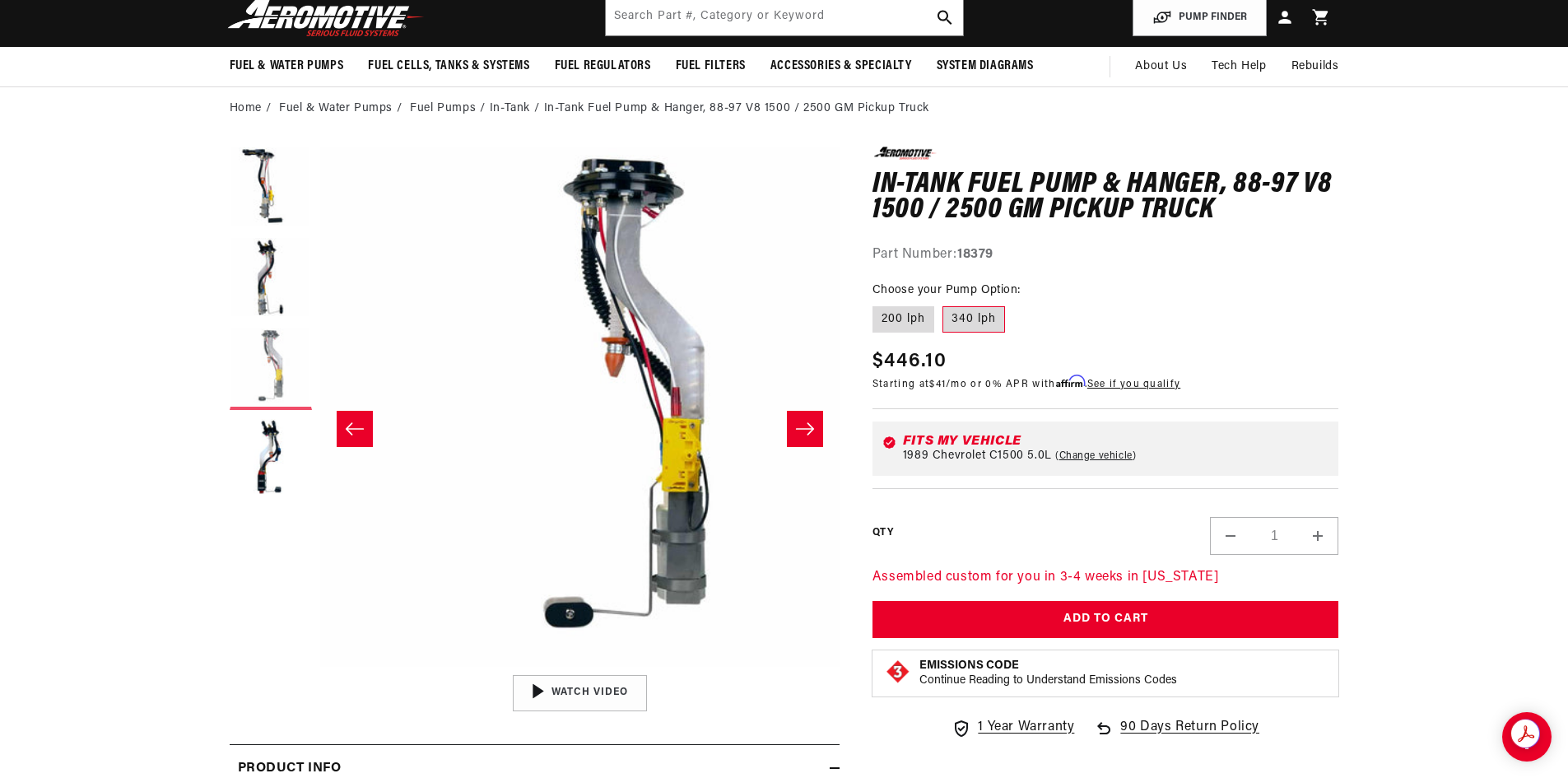
scroll to position [0, 1039]
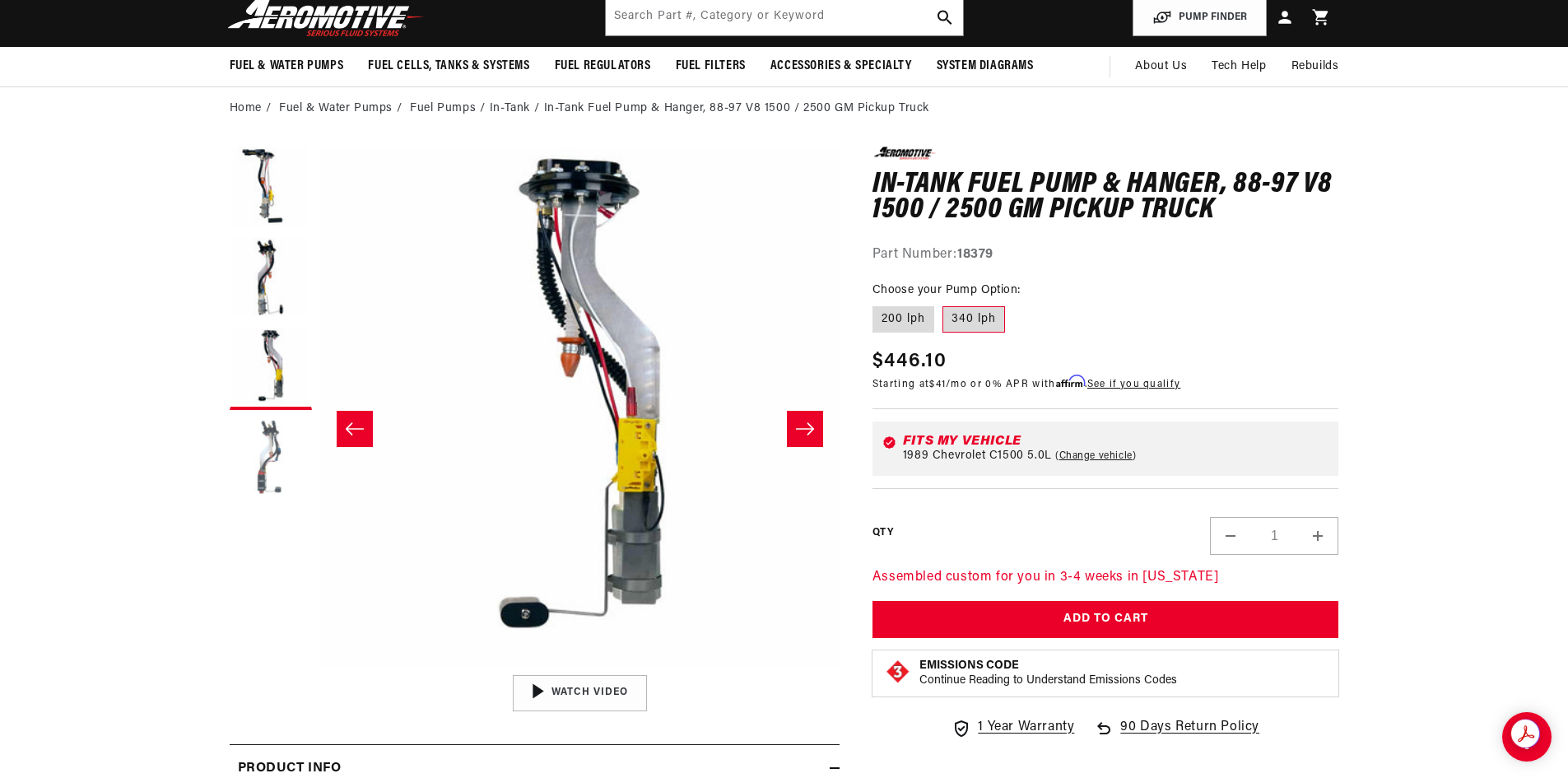
click at [271, 462] on button "Load image 4 in gallery view" at bounding box center [270, 460] width 82 height 82
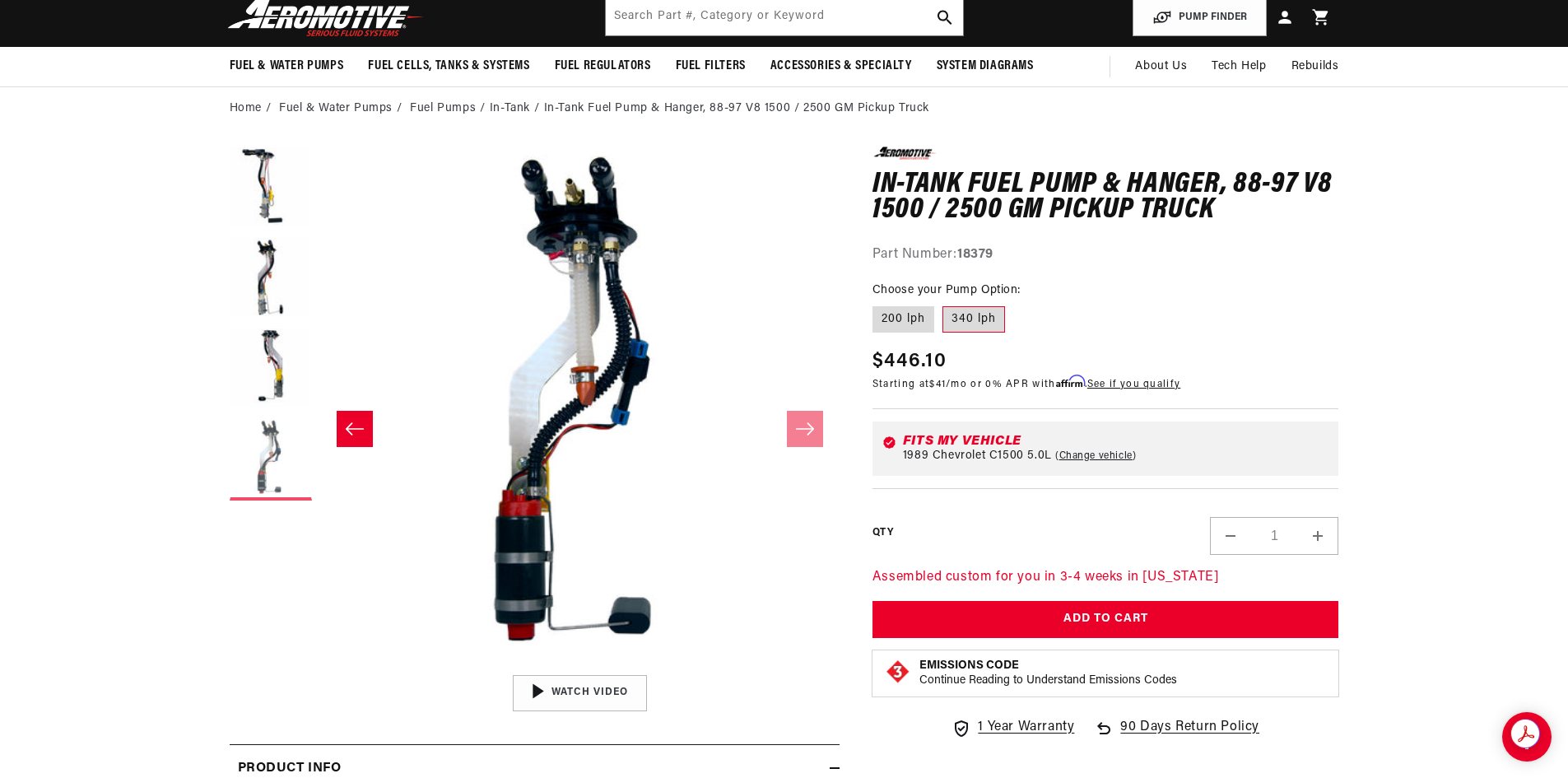
scroll to position [0, 651]
click at [267, 160] on button "Load image 1 in gallery view" at bounding box center [270, 187] width 82 height 82
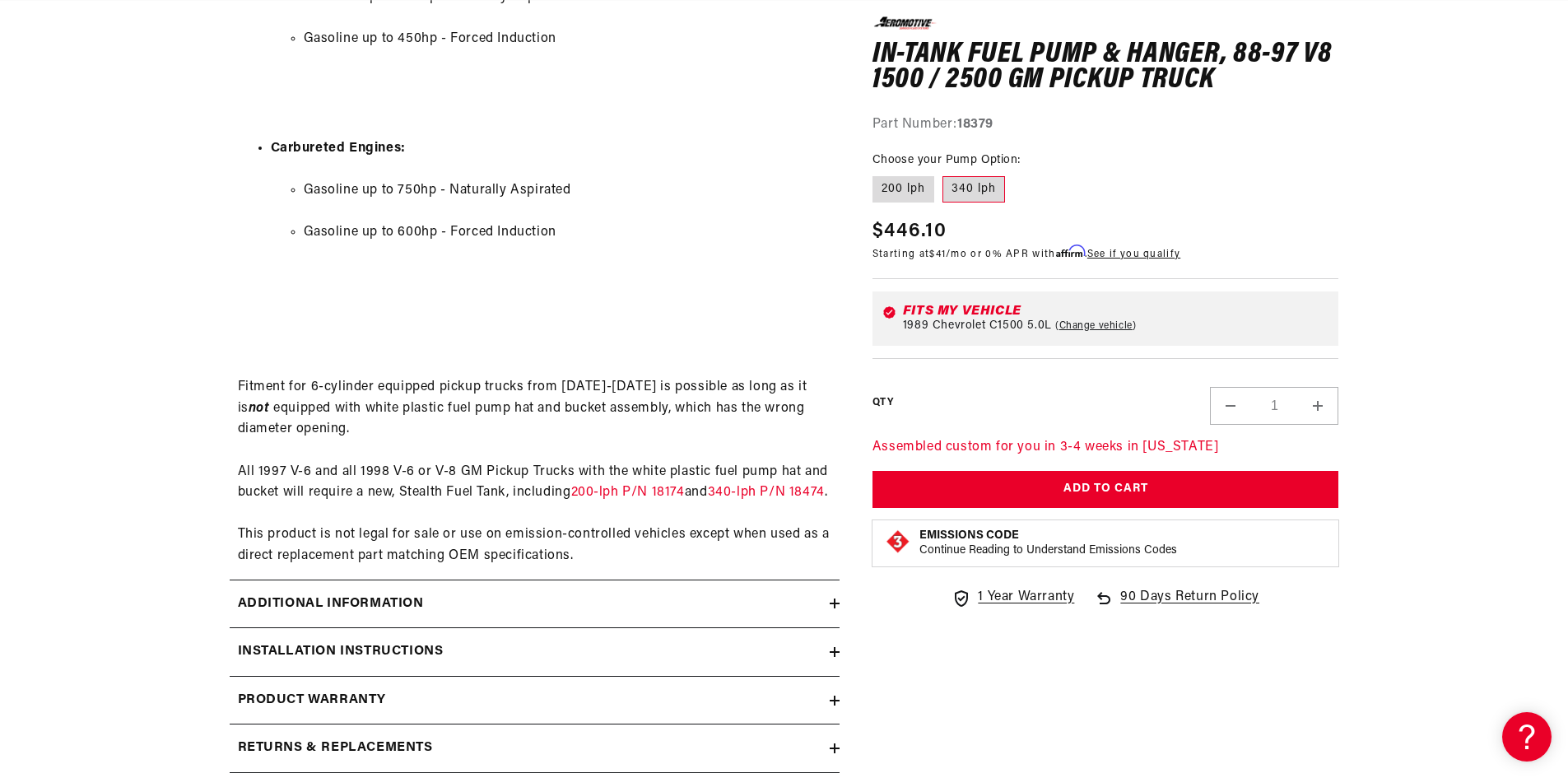
scroll to position [0, 0]
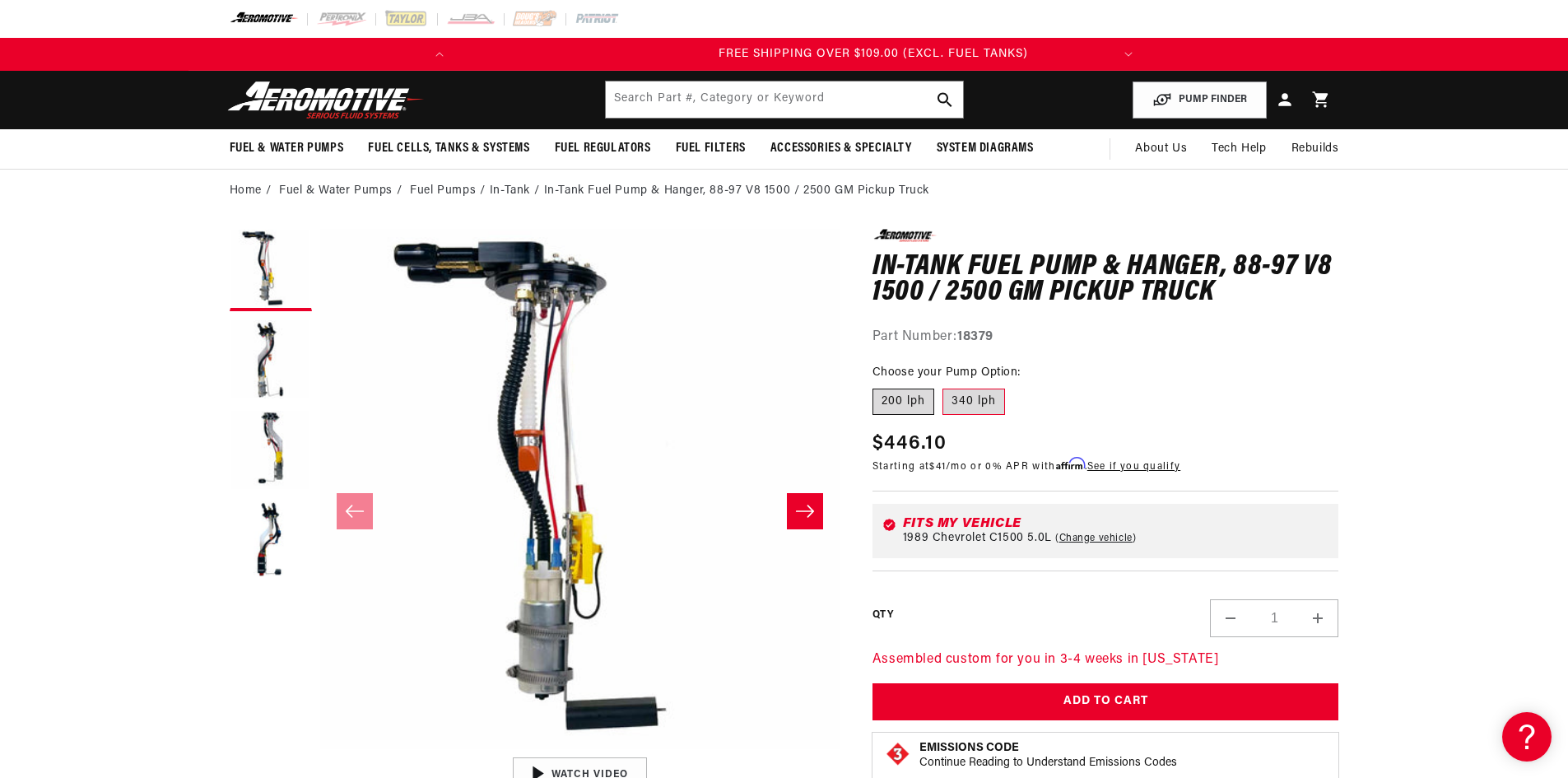
click at [892, 406] on label "200 lph" at bounding box center [903, 401] width 61 height 26
click at [877, 387] on input "200 lph" at bounding box center [876, 386] width 1 height 1
radio input "true"
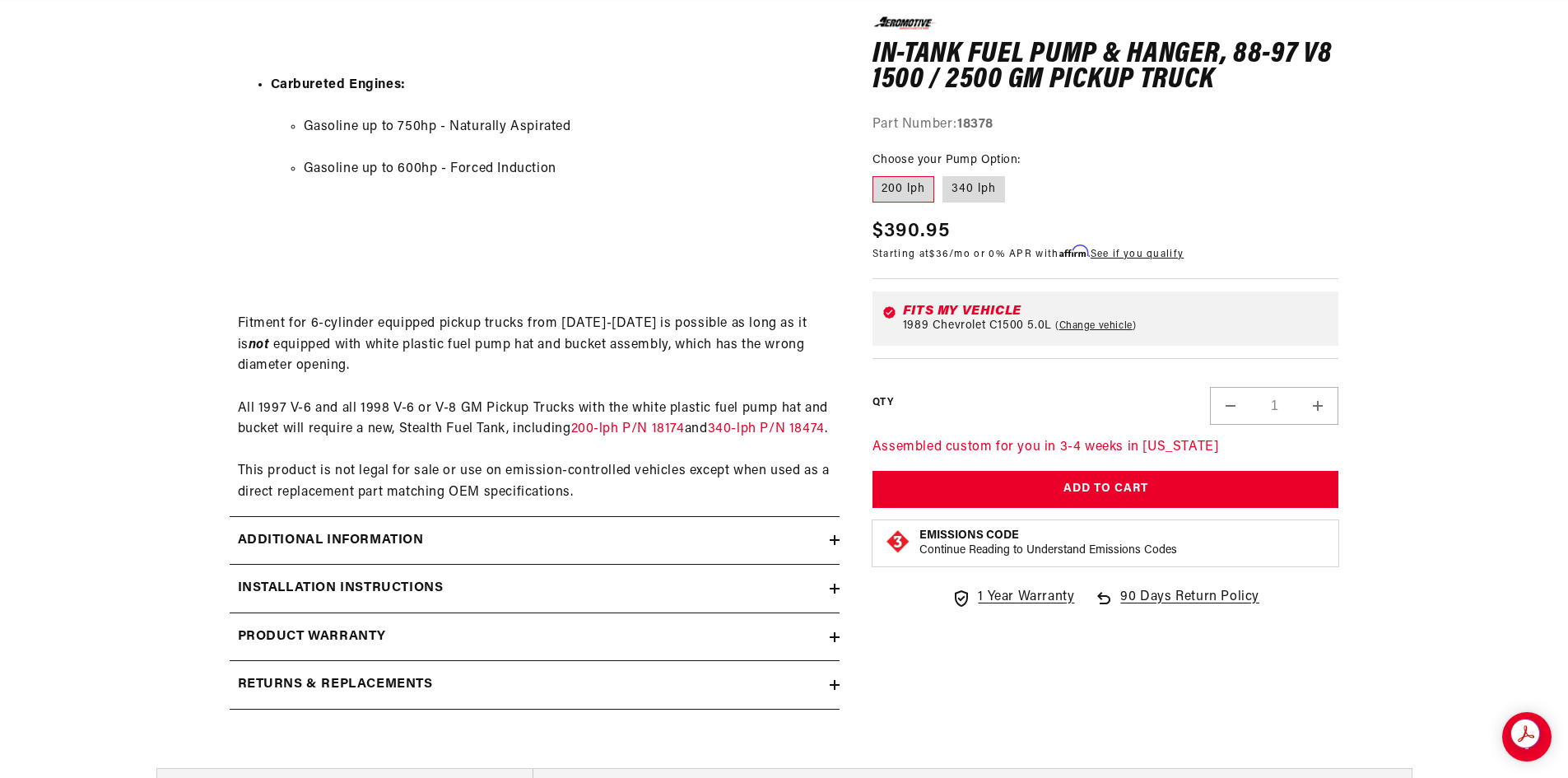
click at [819, 552] on div "Additional information" at bounding box center [529, 541] width 600 height 21
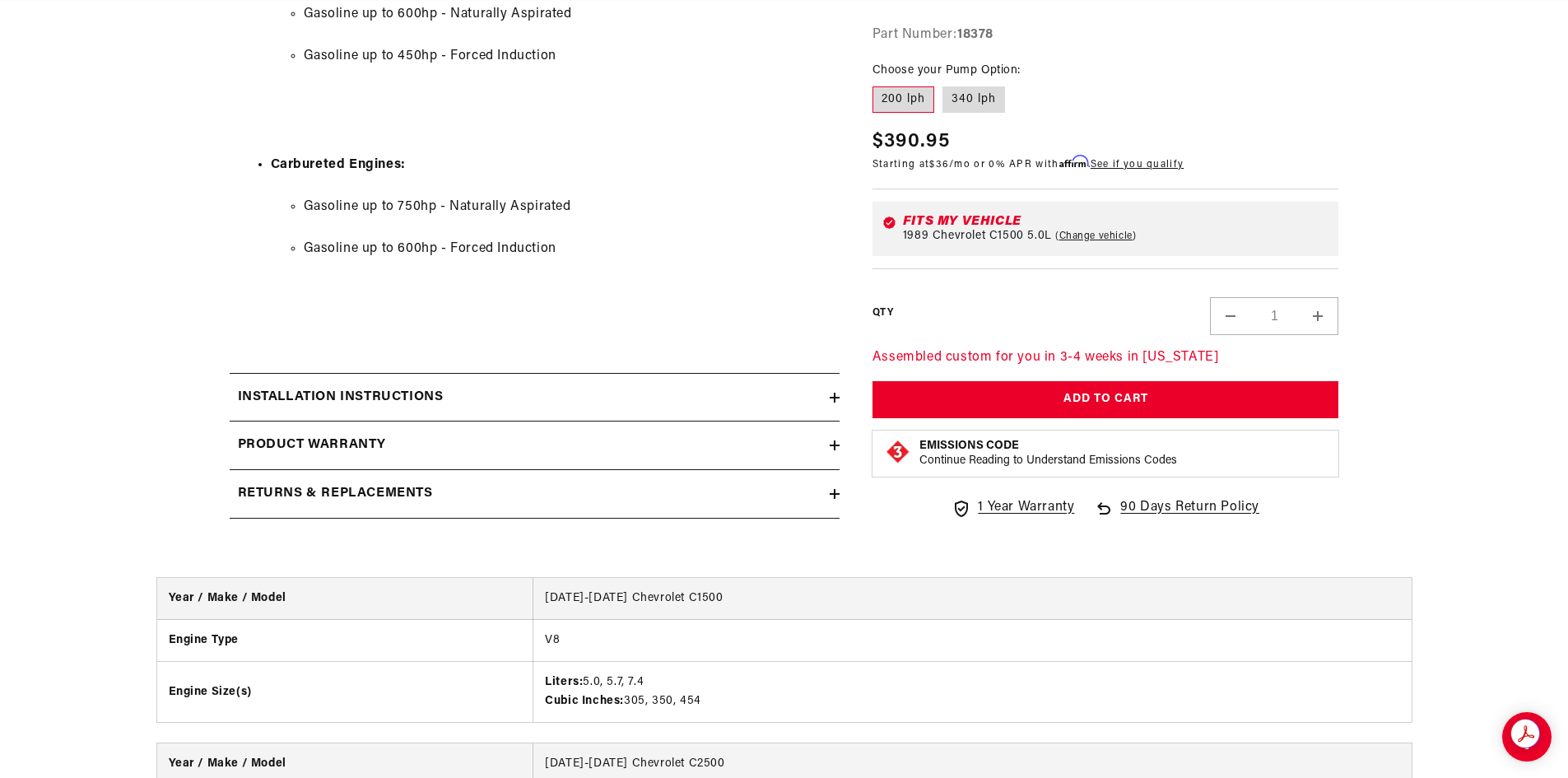
click at [469, 470] on summary "Product warranty" at bounding box center [534, 445] width 610 height 48
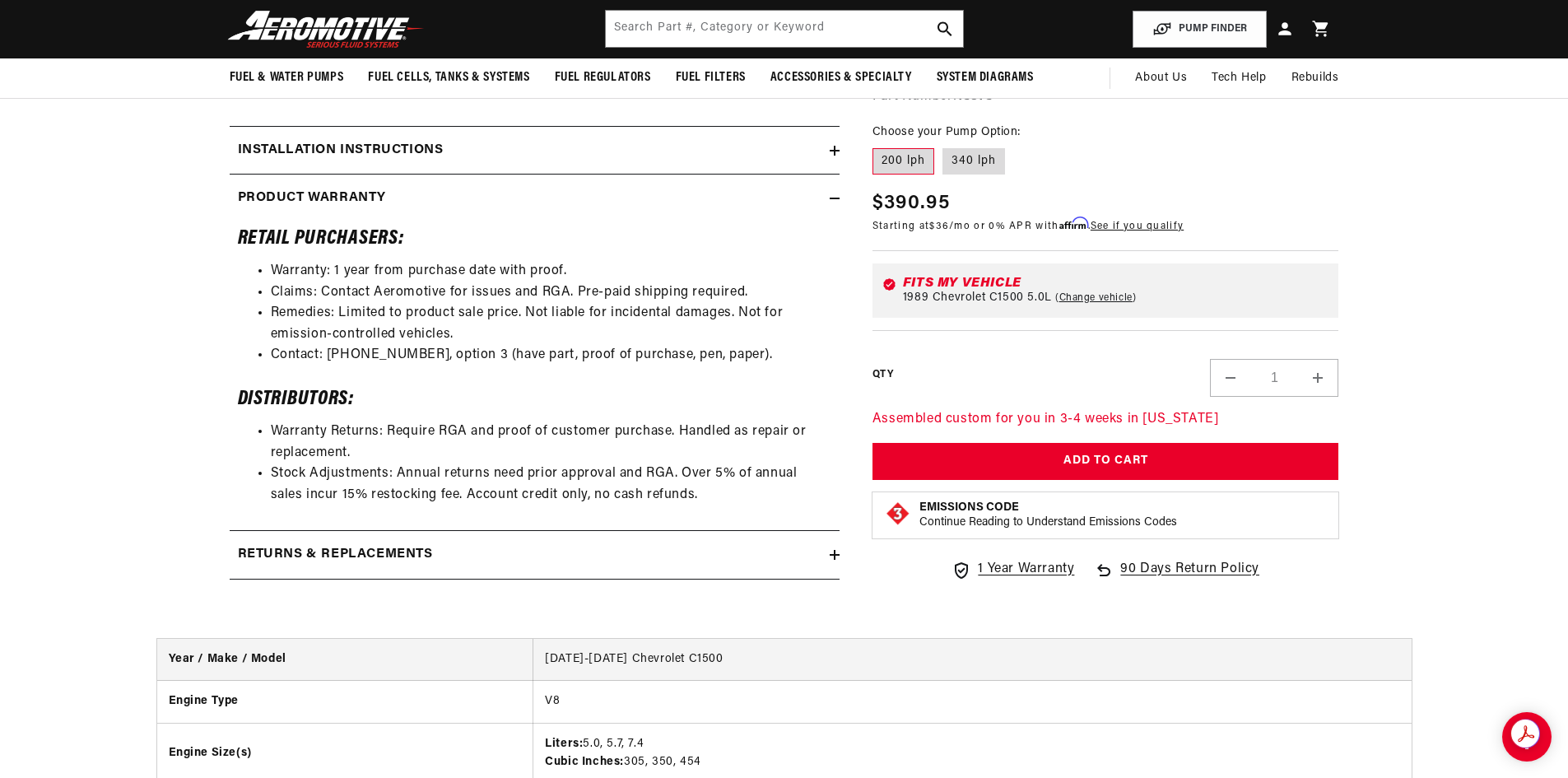
click at [837, 150] on icon at bounding box center [834, 150] width 10 height 0
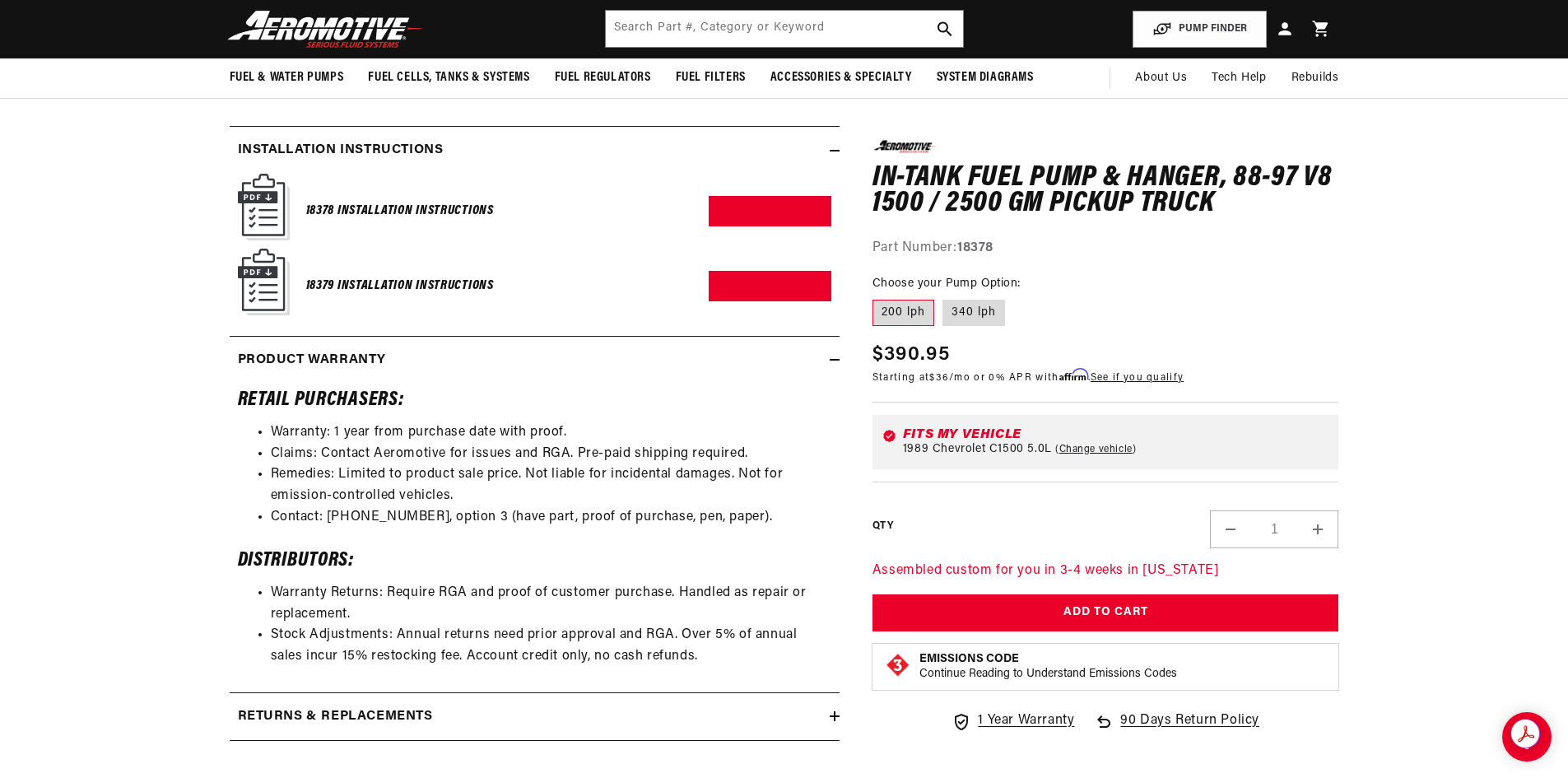
scroll to position [0, 651]
click at [412, 223] on h6 "18378 Installation Instructions" at bounding box center [400, 211] width 187 height 22
click at [733, 226] on link "Download PDF" at bounding box center [770, 211] width 123 height 30
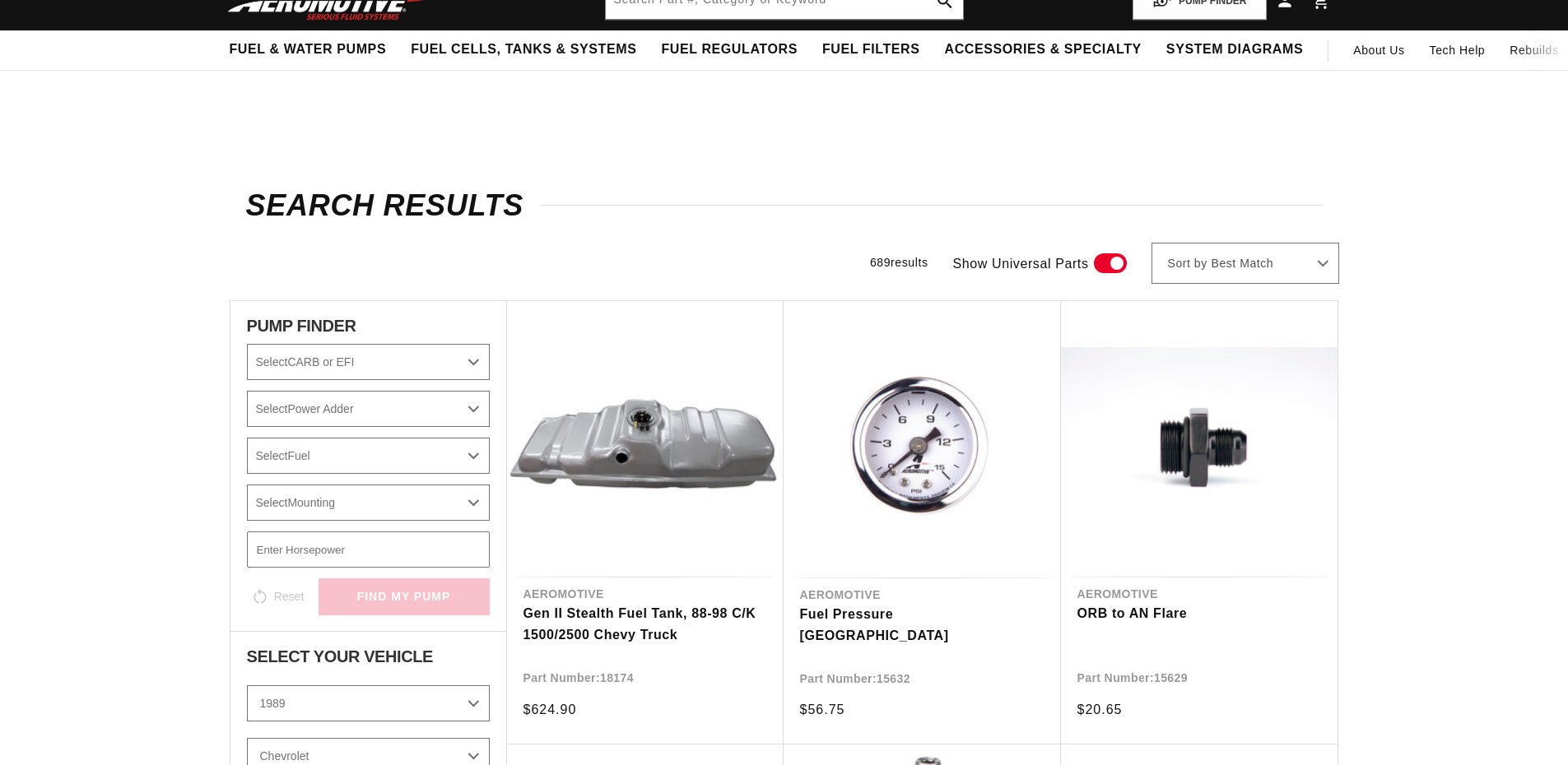
select select "1989"
select select "5.0L"
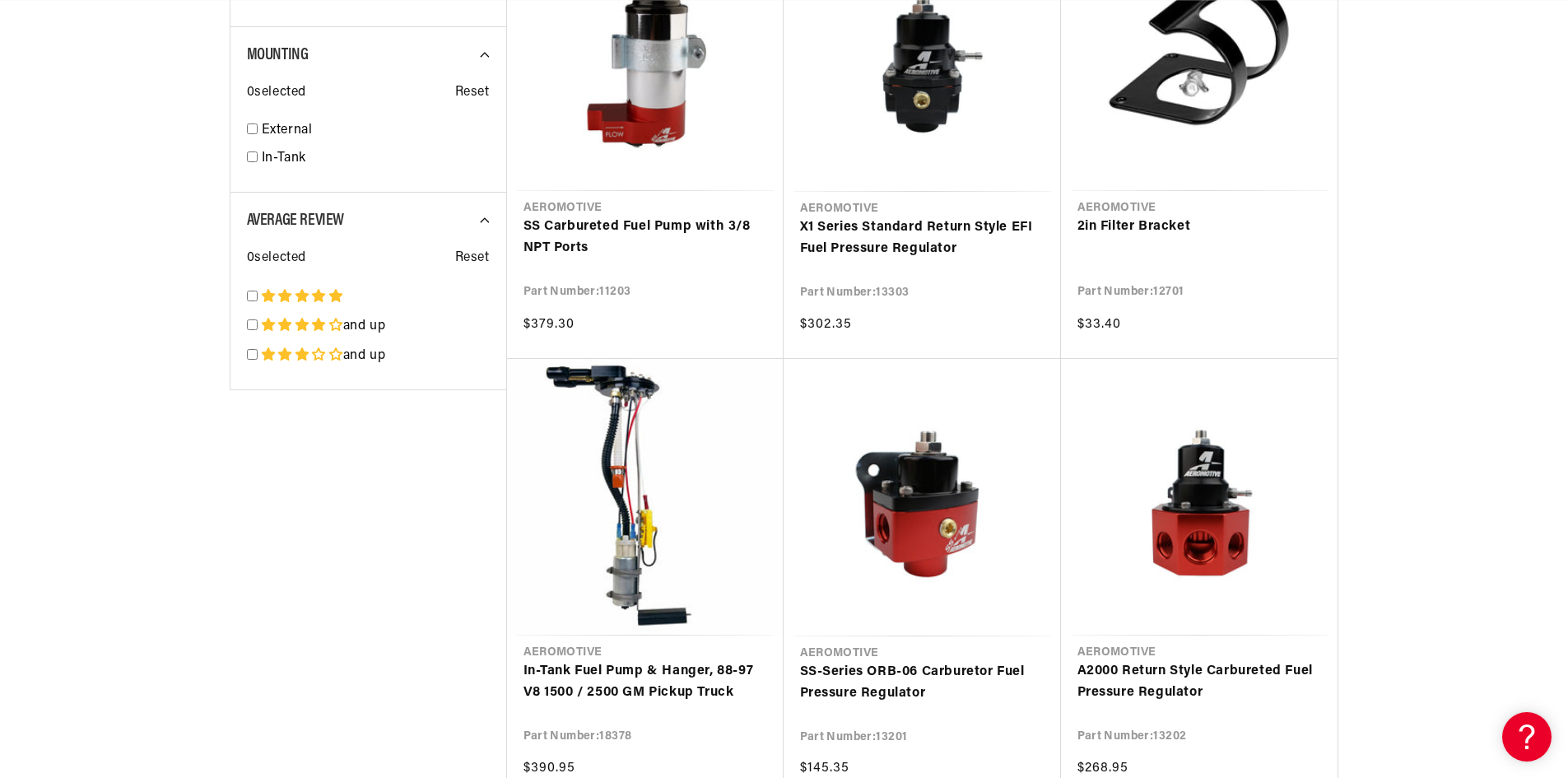
scroll to position [2878, 0]
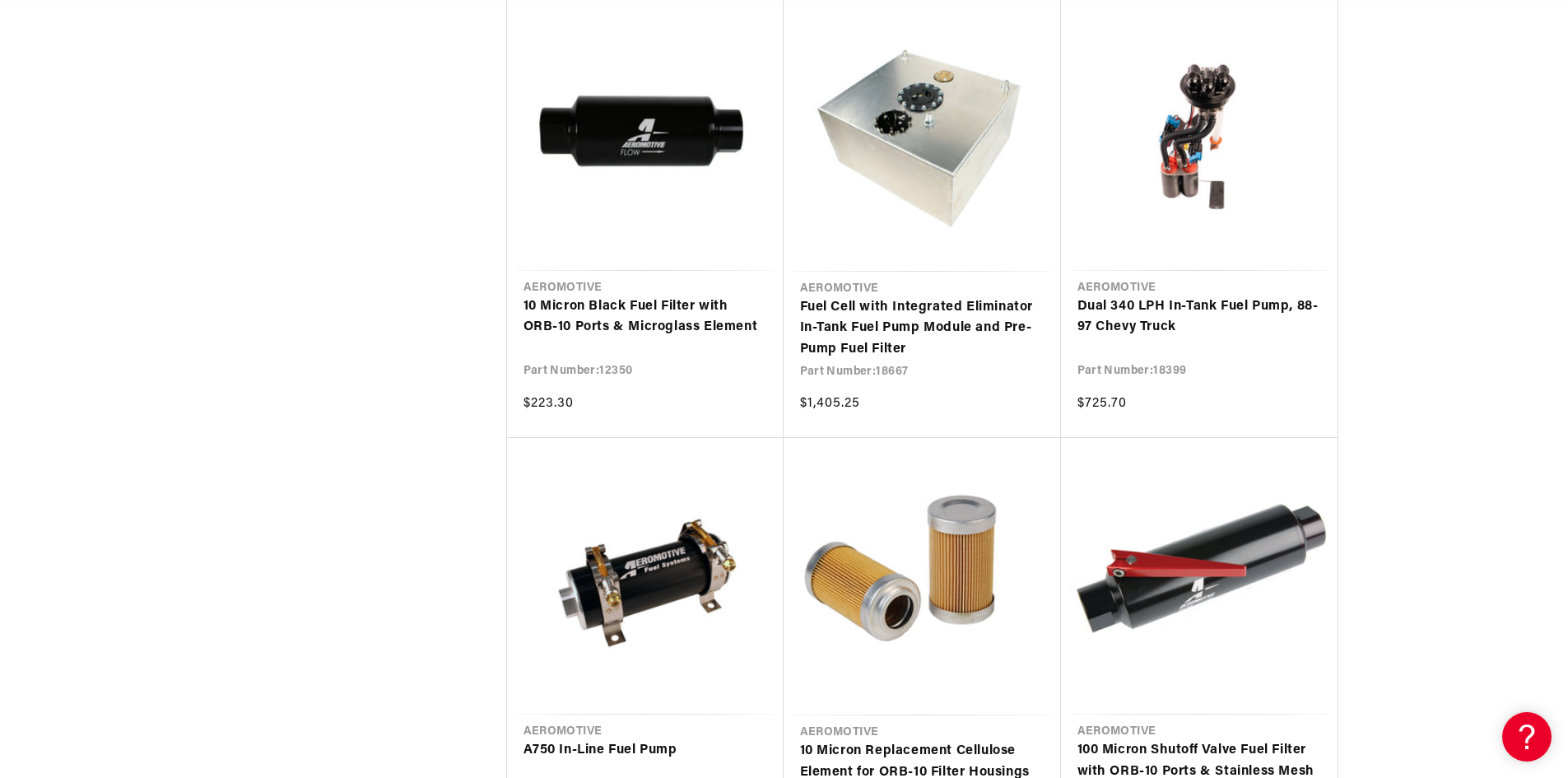
scroll to position [3949, 0]
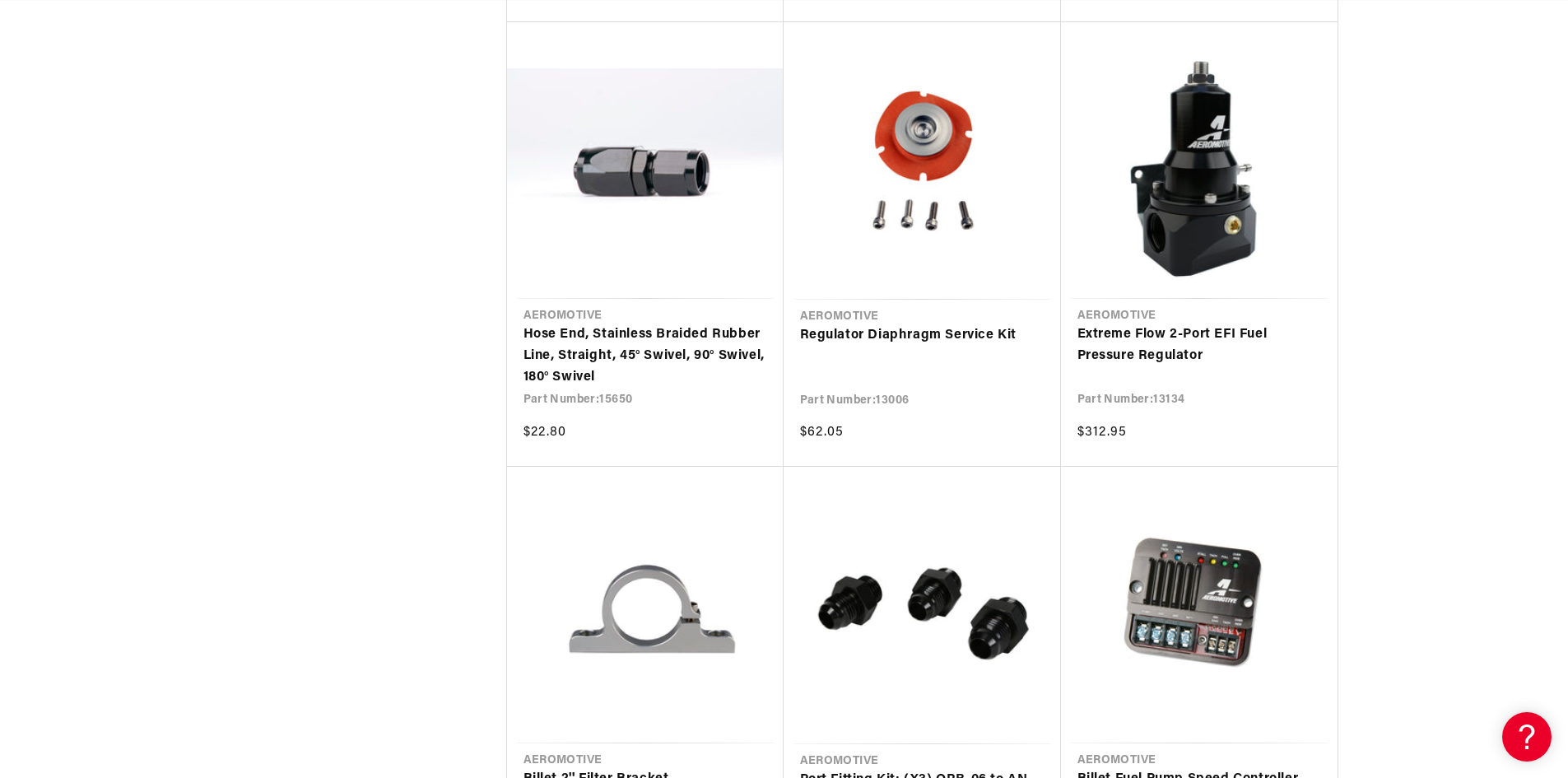
scroll to position [0, 609]
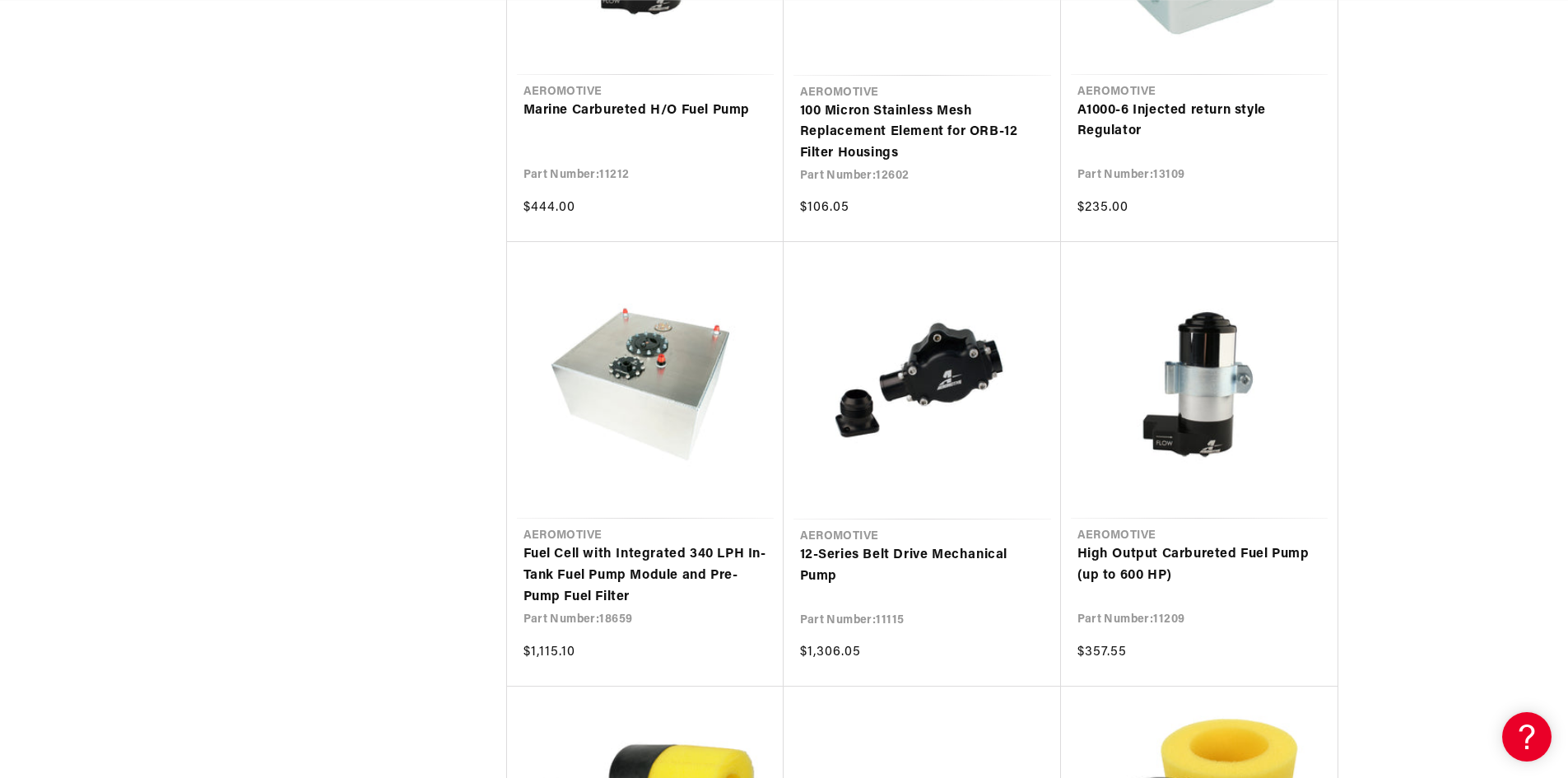
scroll to position [8148, 0]
